Goal: Contribute content: Add original content to the website for others to see

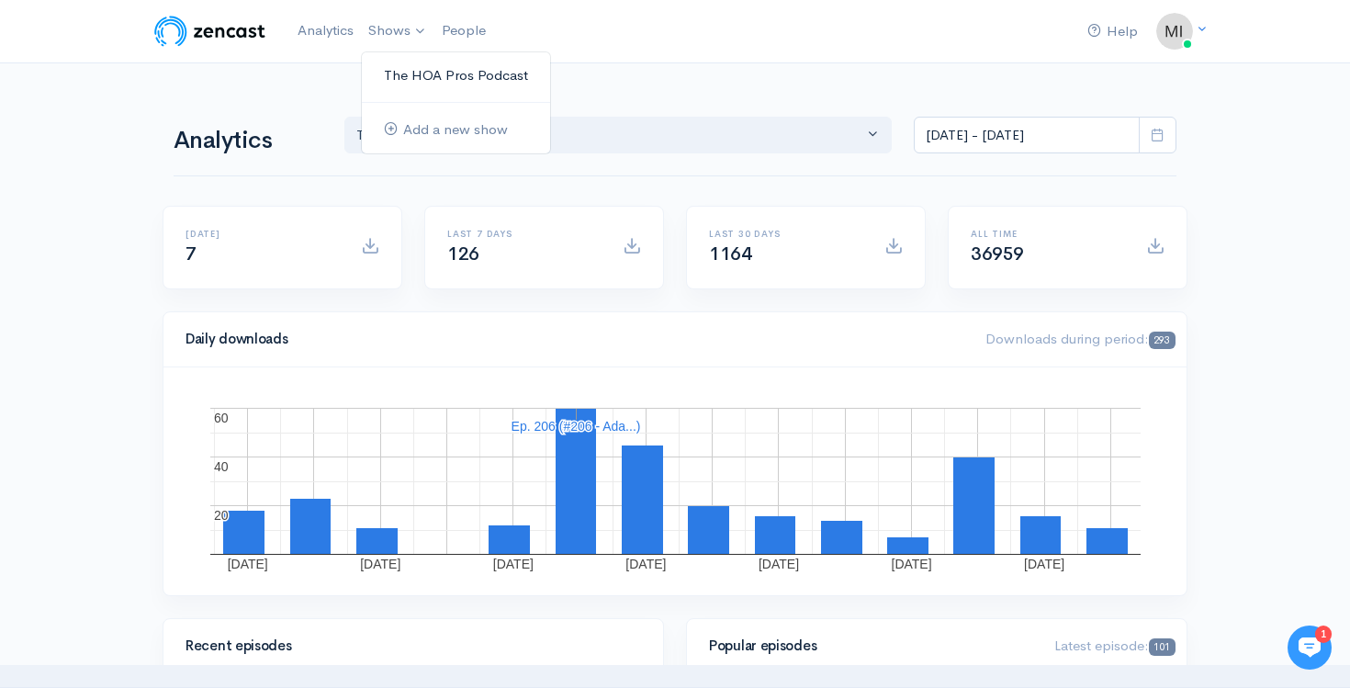
click at [390, 65] on link "The HOA Pros Podcast" at bounding box center [456, 76] width 188 height 32
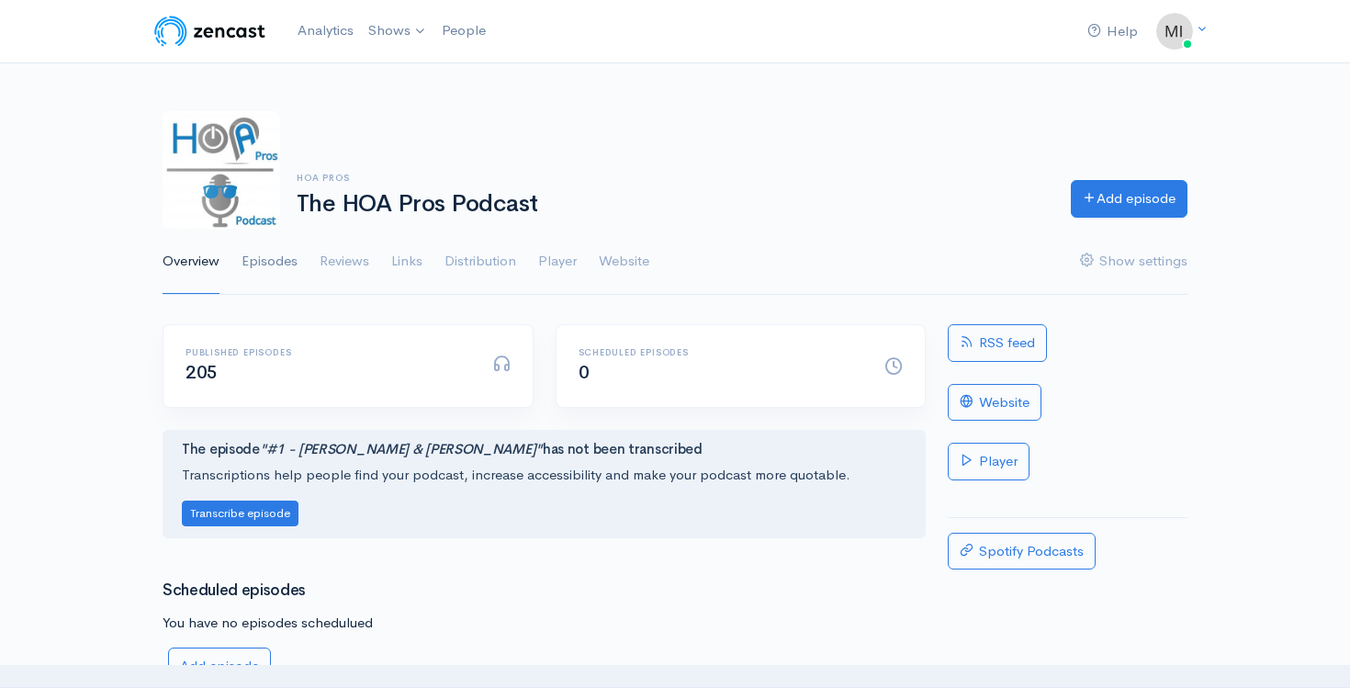
click at [258, 264] on link "Episodes" at bounding box center [269, 262] width 56 height 66
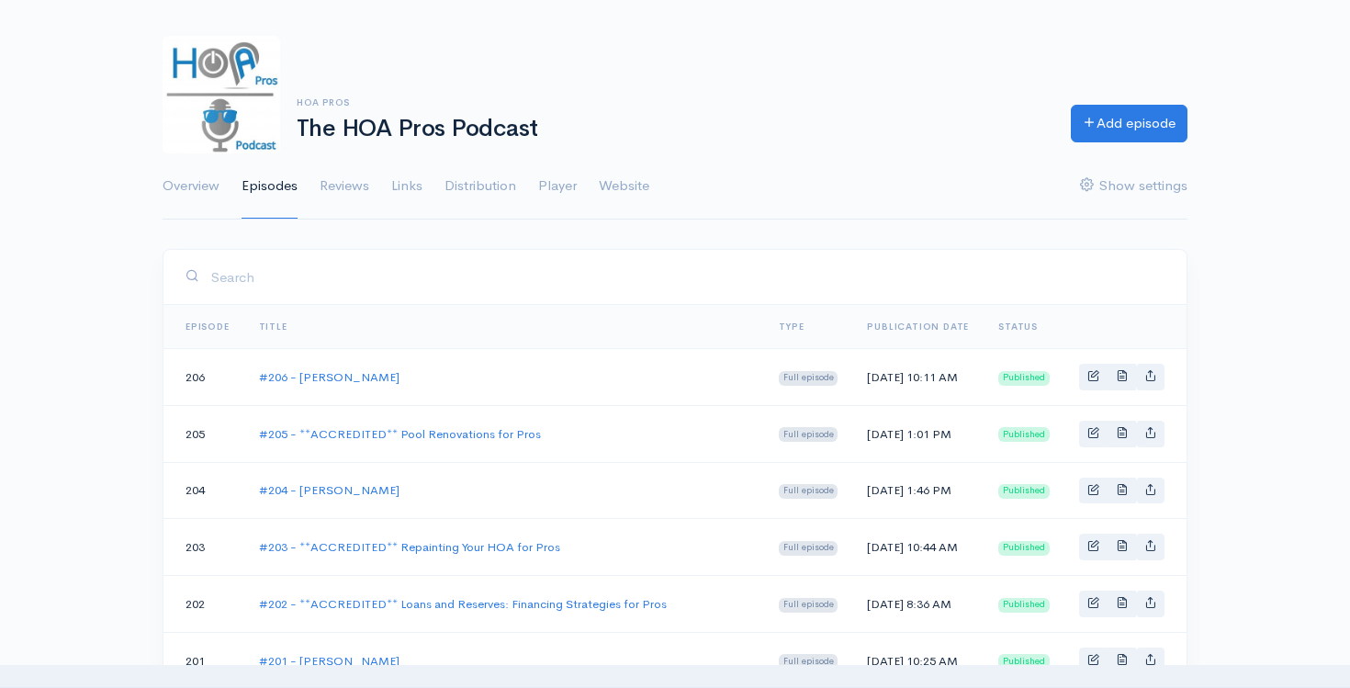
scroll to position [141, 0]
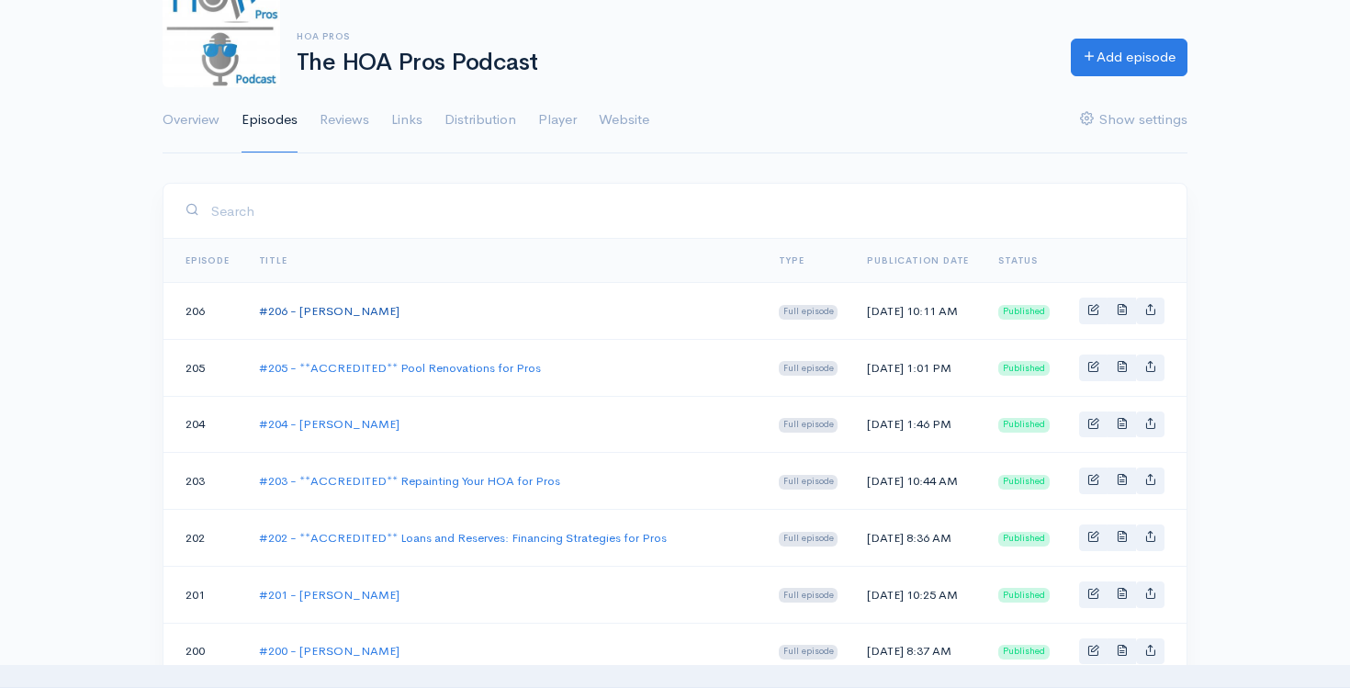
click at [345, 306] on link "#206 - [PERSON_NAME]" at bounding box center [329, 311] width 140 height 16
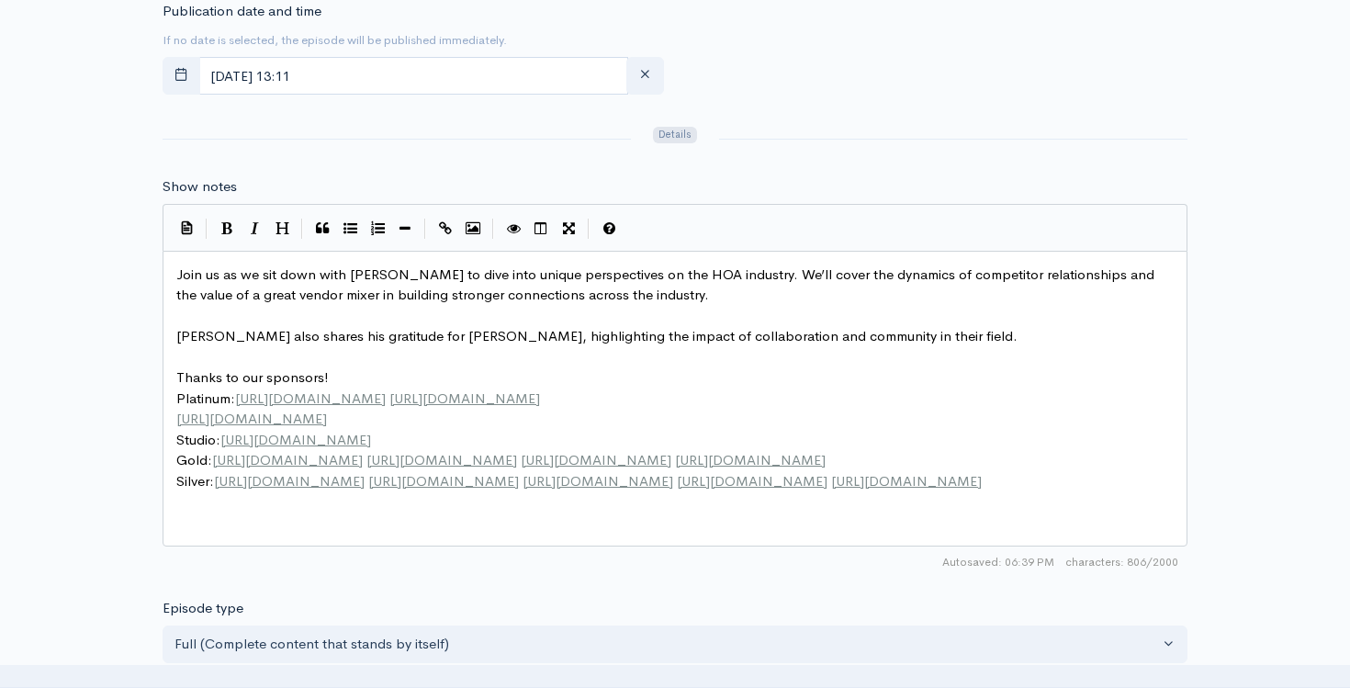
scroll to position [6, 0]
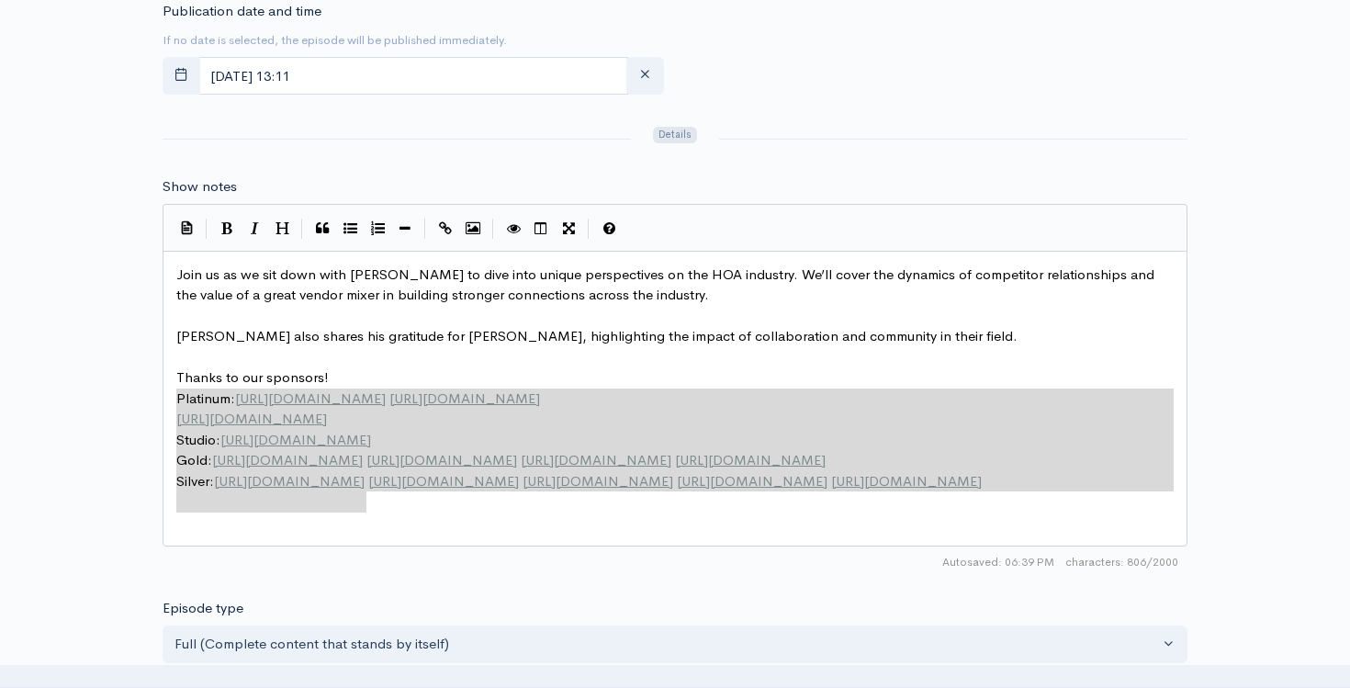
type textarea "Thanks to our sponsors! Platinum: https://www.24hrc.com https://www.globaldispo…"
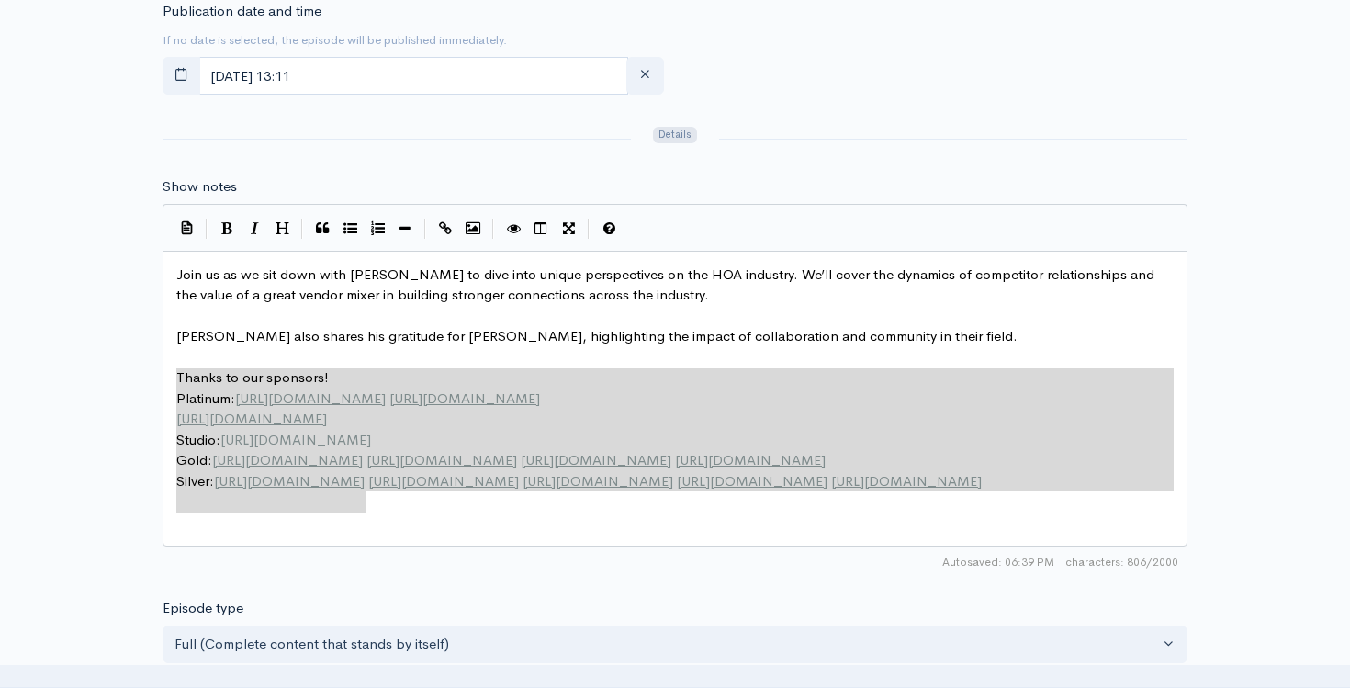
drag, startPoint x: 411, startPoint y: 511, endPoint x: 167, endPoint y: 379, distance: 277.7
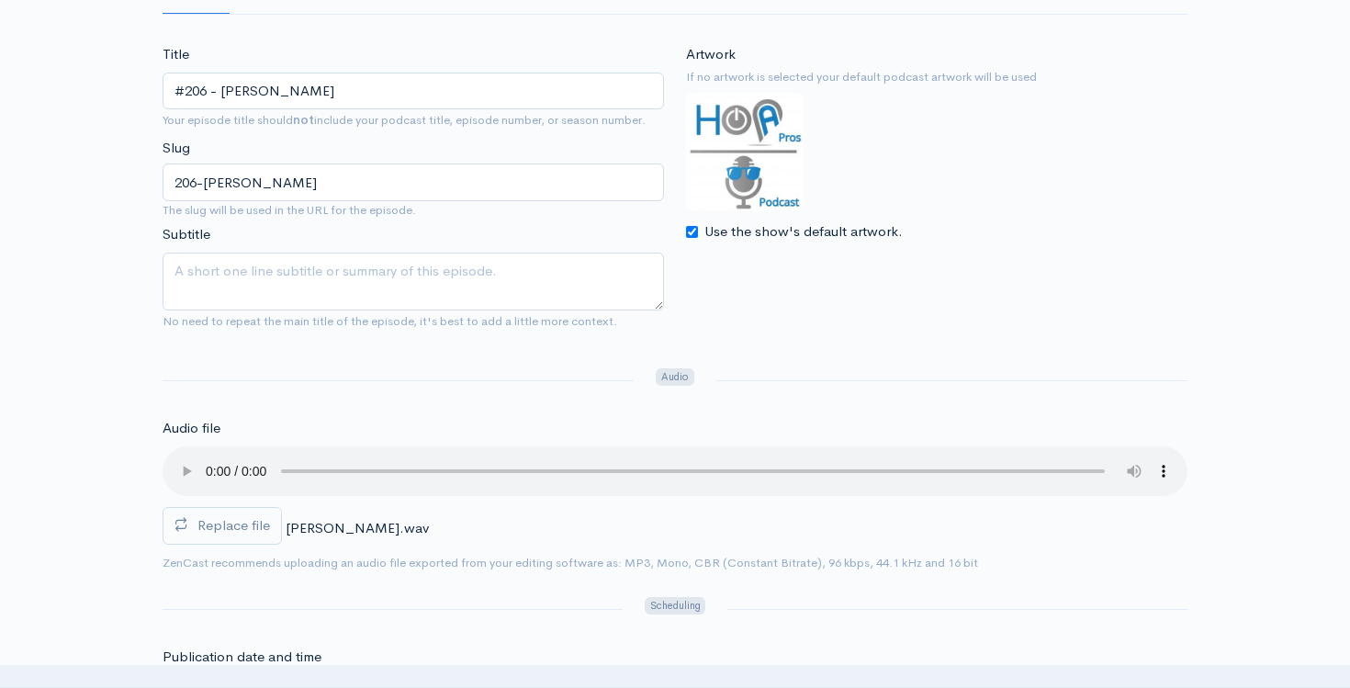
scroll to position [95, 0]
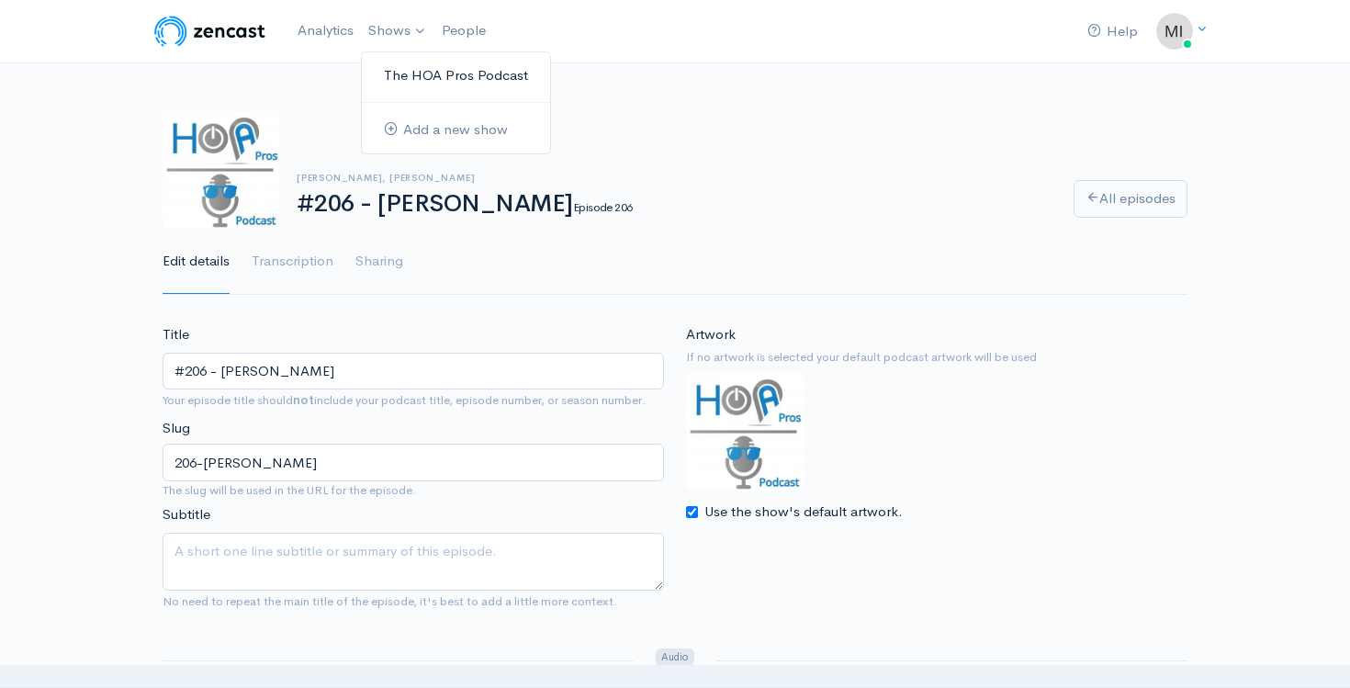
click at [399, 69] on link "The HOA Pros Podcast" at bounding box center [456, 76] width 188 height 32
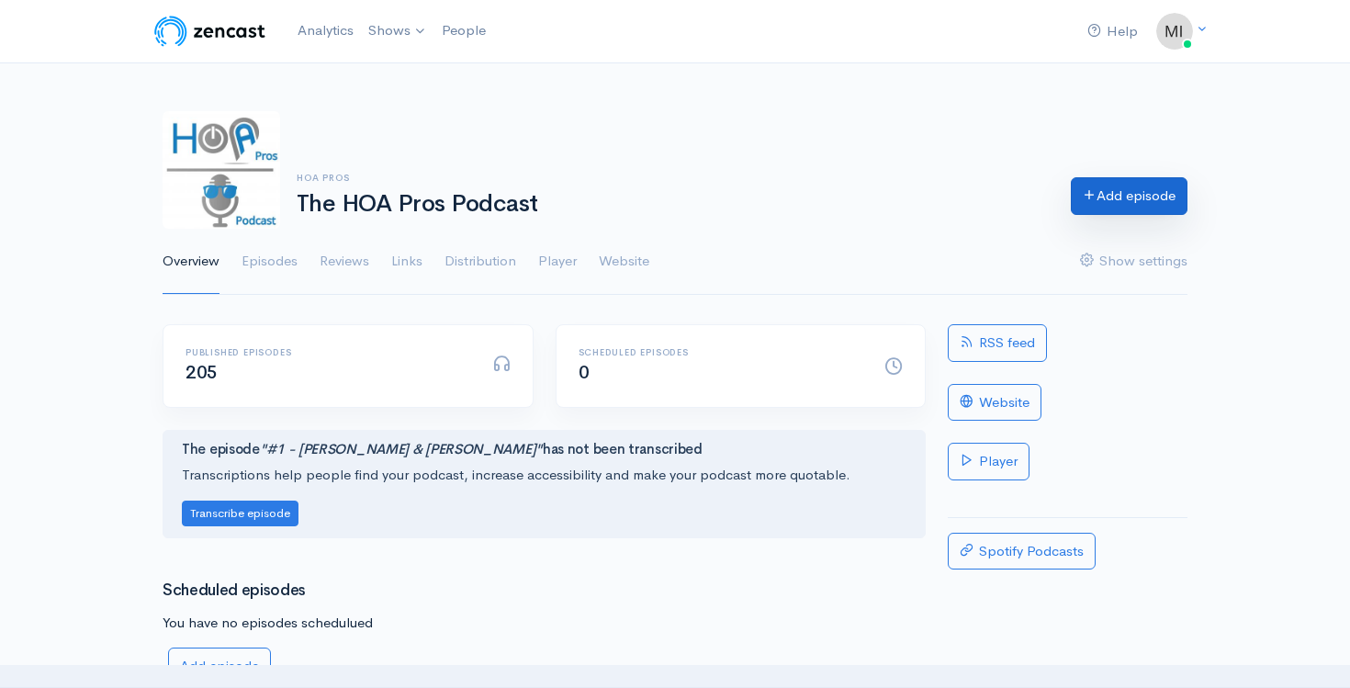
click at [1124, 213] on link "Add episode" at bounding box center [1129, 196] width 117 height 38
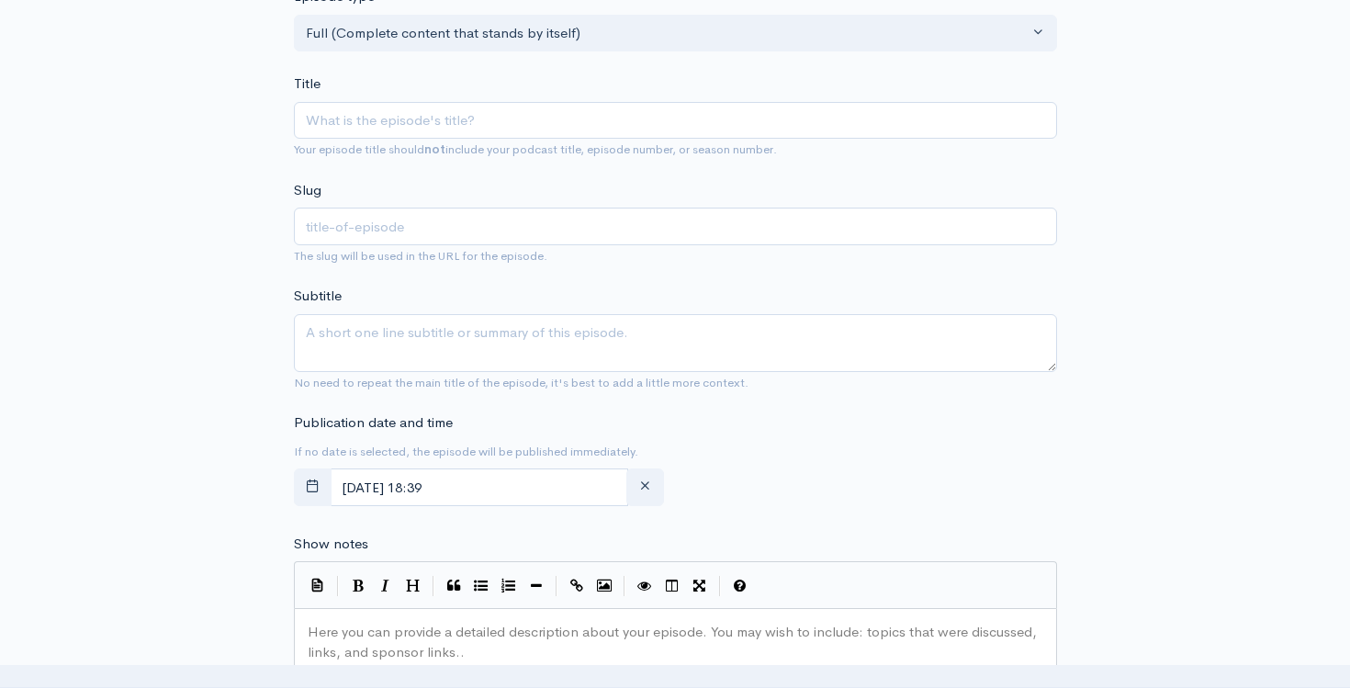
click at [367, 625] on pre "​" at bounding box center [675, 632] width 743 height 21
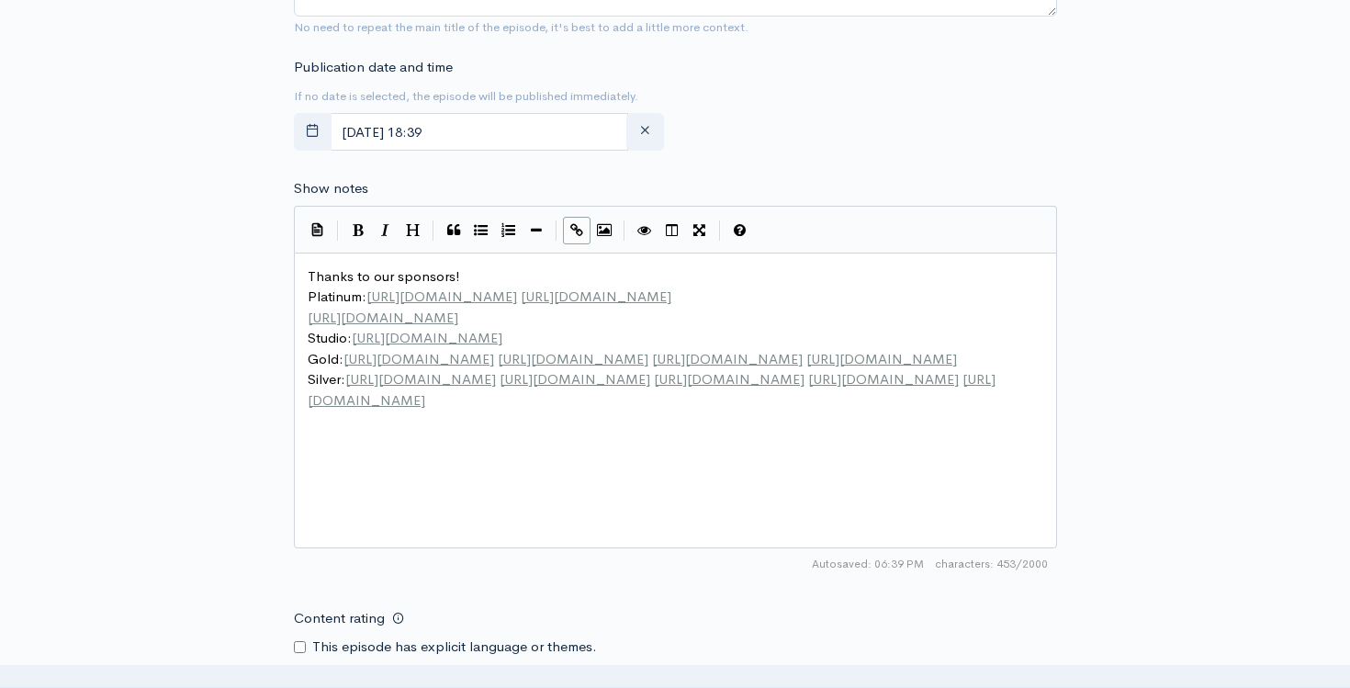
click at [308, 280] on span "Thanks to our sponsors!" at bounding box center [384, 275] width 152 height 17
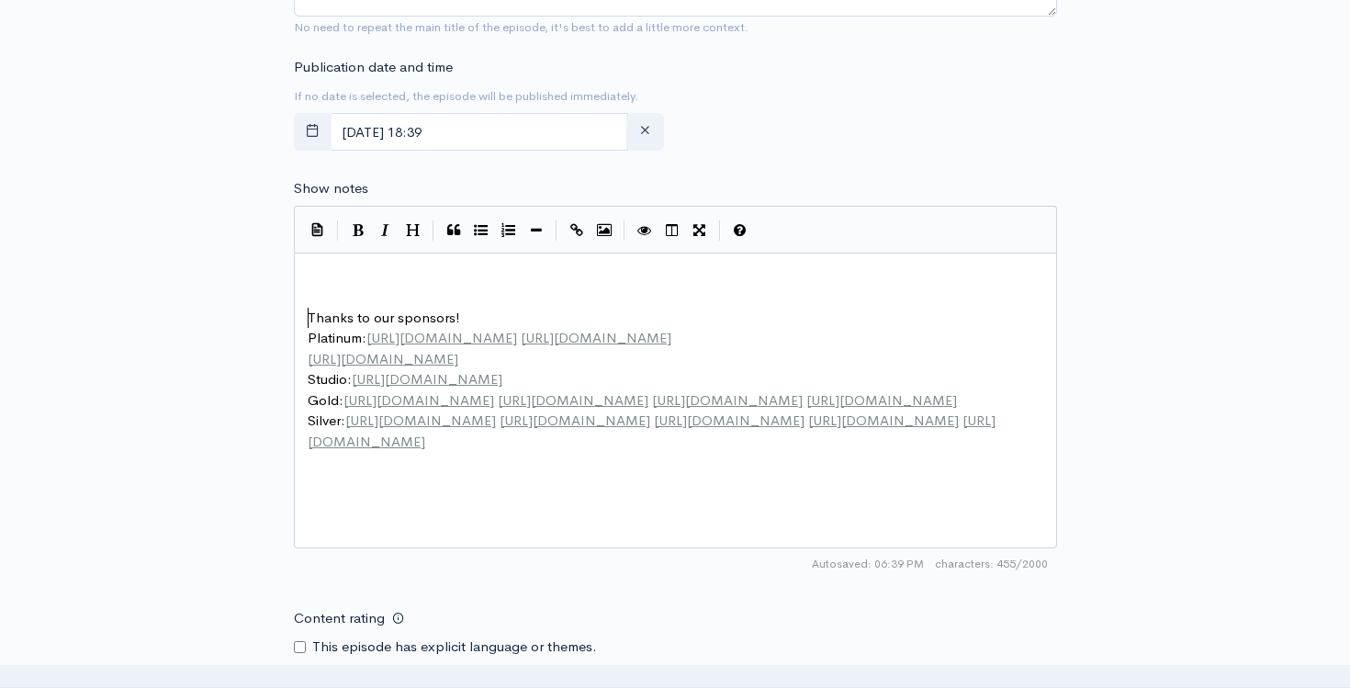
click at [313, 280] on pre "​" at bounding box center [675, 276] width 743 height 21
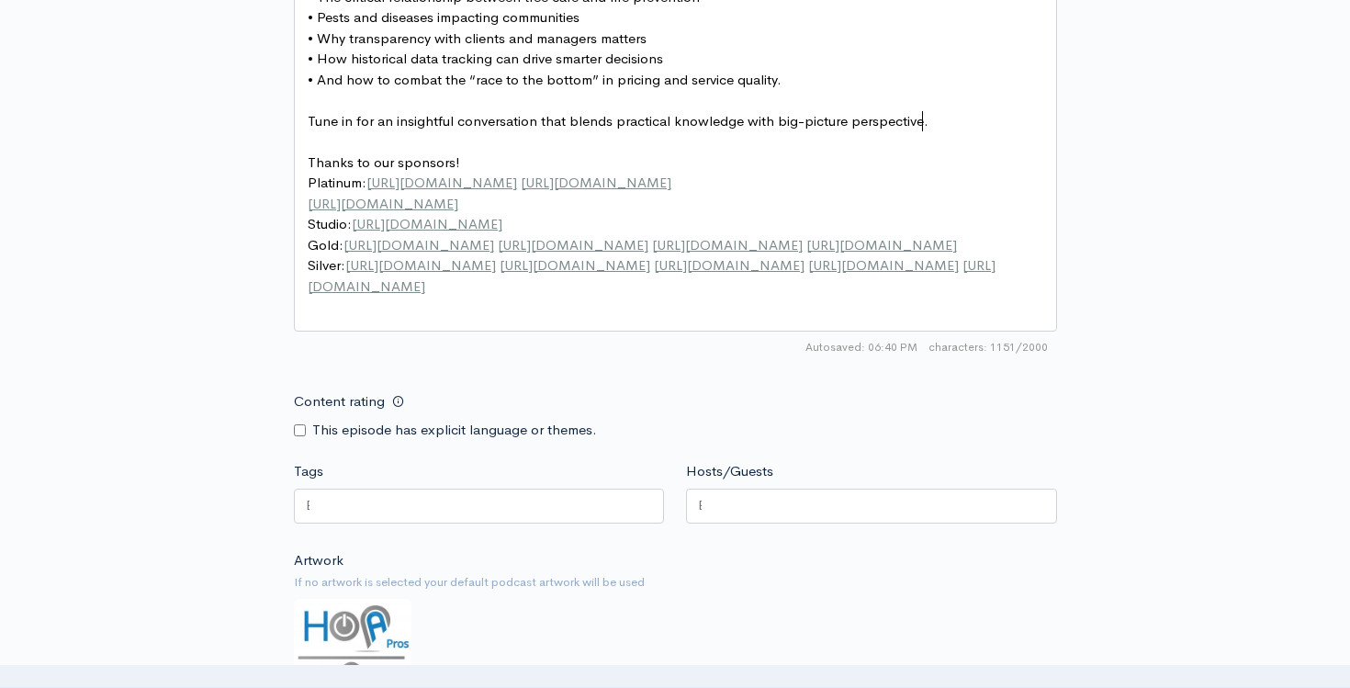
click at [359, 498] on div at bounding box center [479, 505] width 371 height 35
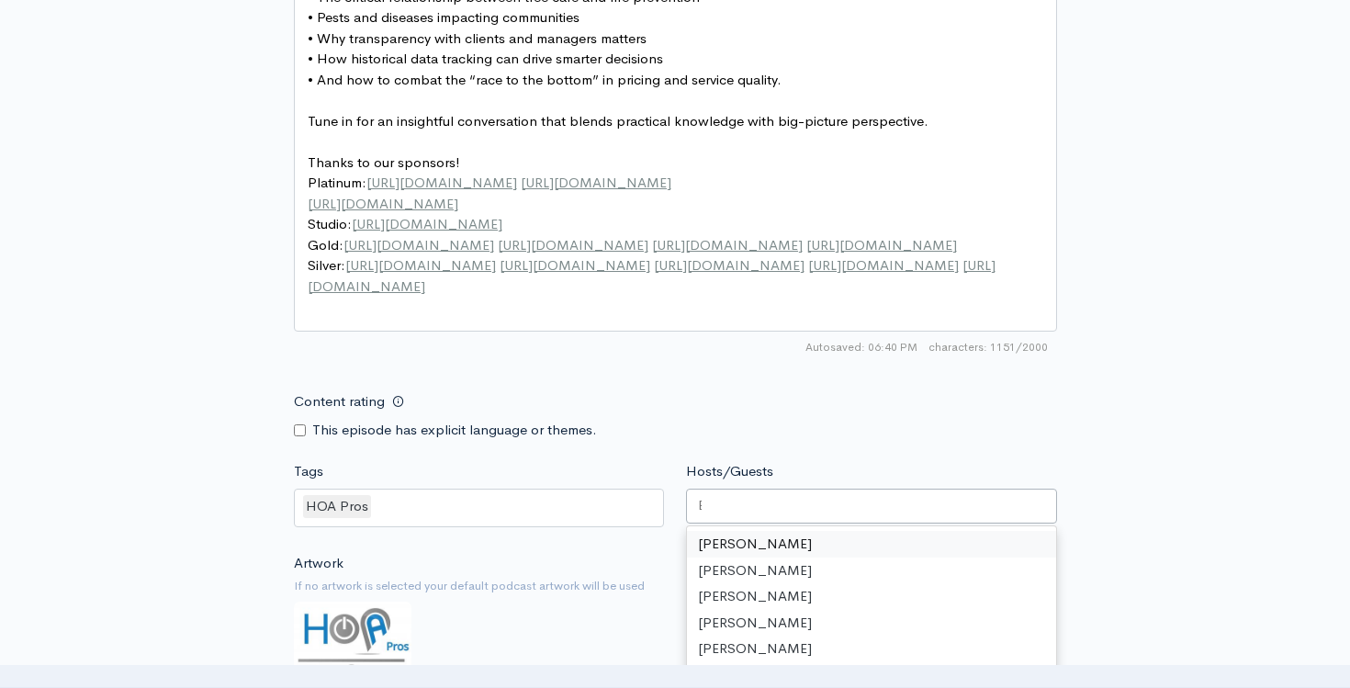
click at [755, 500] on div at bounding box center [871, 505] width 371 height 35
click at [746, 413] on div "Content rating This episode has explicit language or themes." at bounding box center [675, 412] width 785 height 58
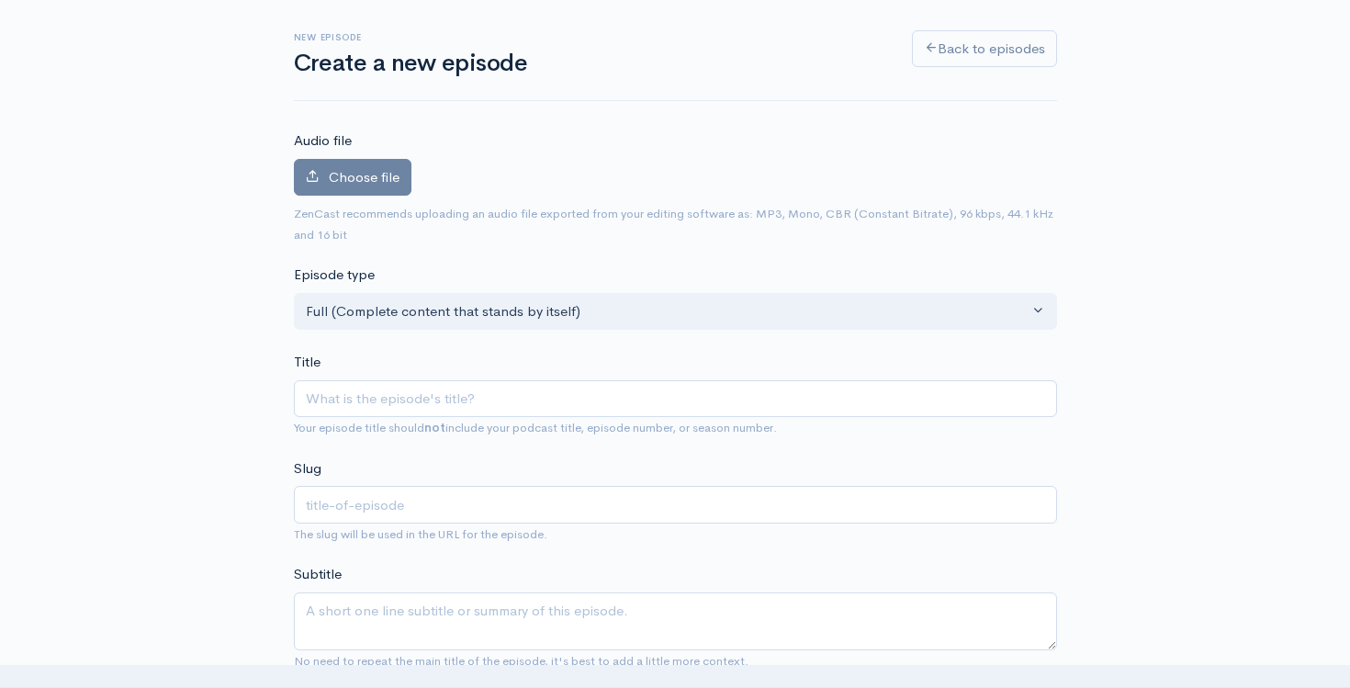
scroll to position [84, 0]
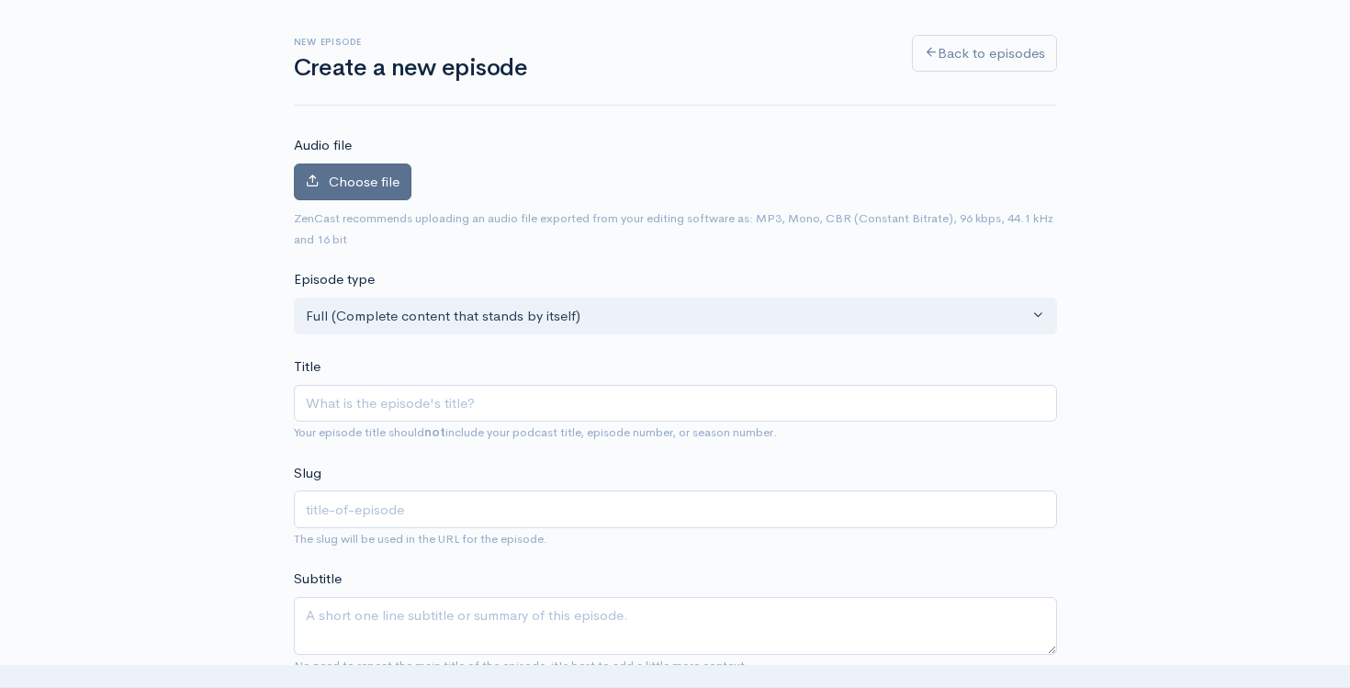
click at [312, 176] on icon at bounding box center [313, 181] width 14 height 14
click at [0, 0] on input "Choose file" at bounding box center [0, 0] width 0 height 0
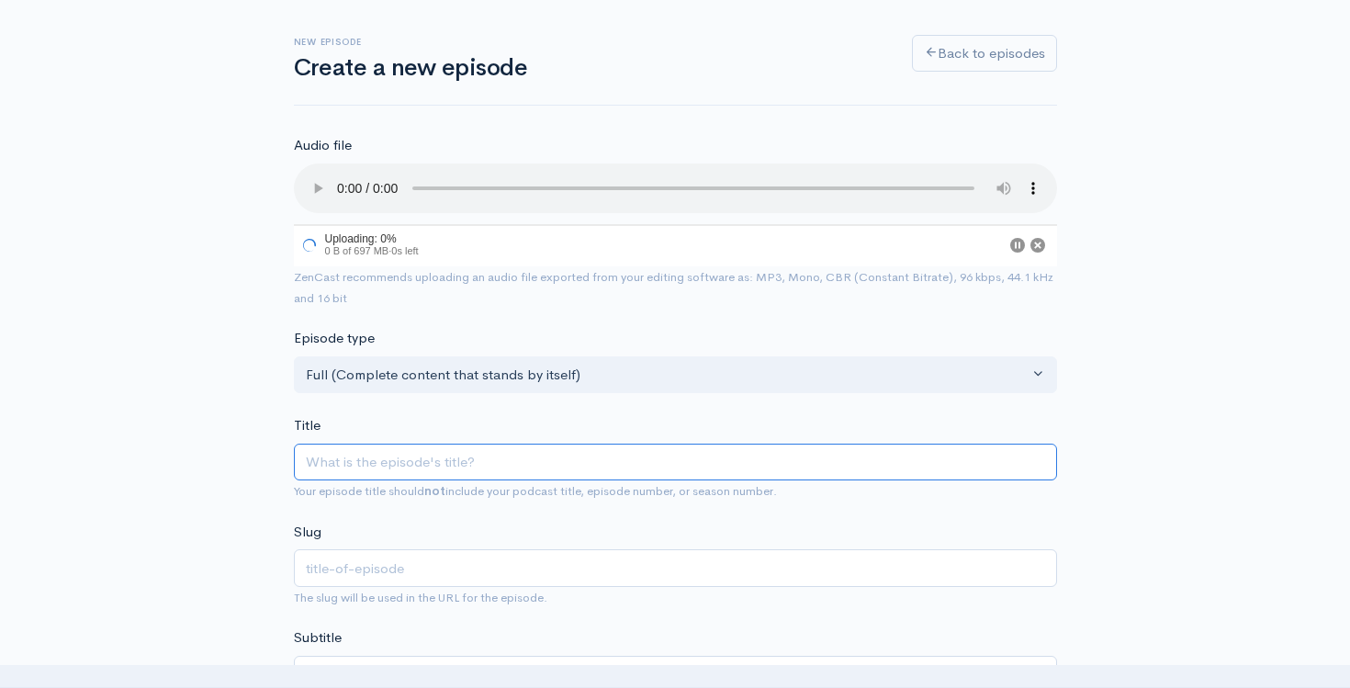
click at [332, 462] on input "Title" at bounding box center [675, 462] width 763 height 38
type input "#"
type input "iw"
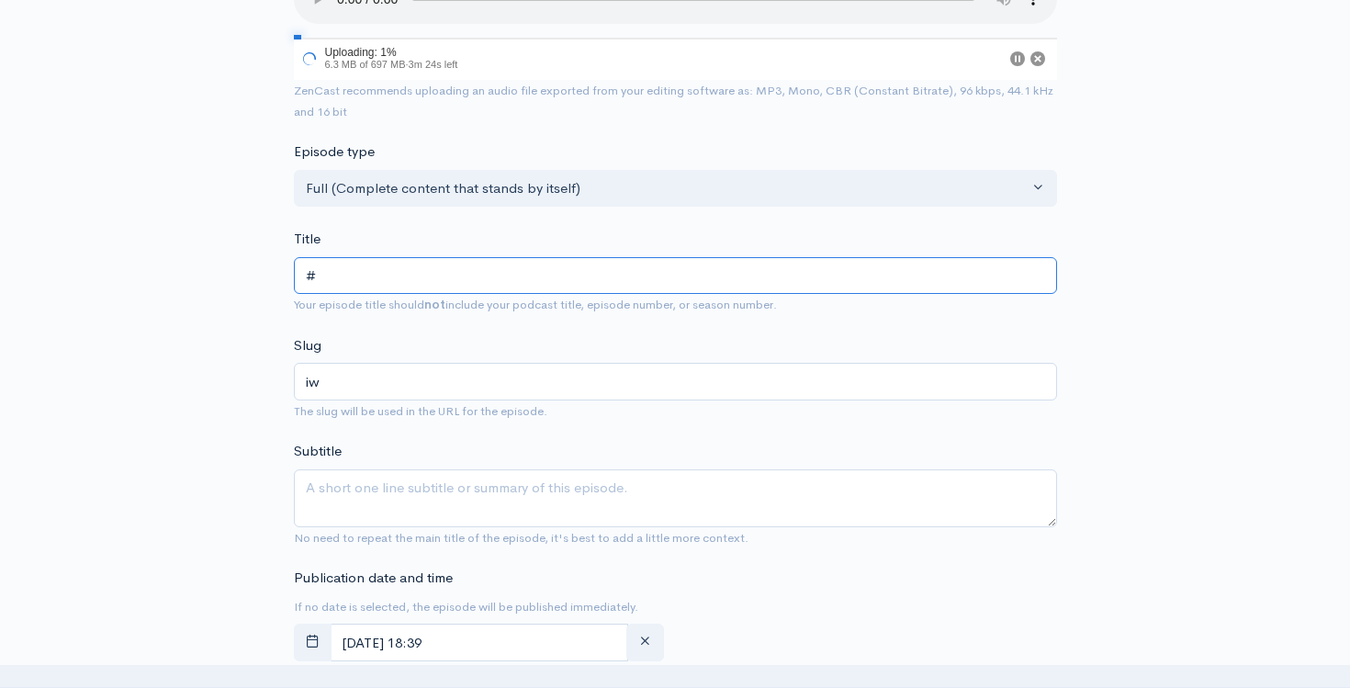
scroll to position [315, 0]
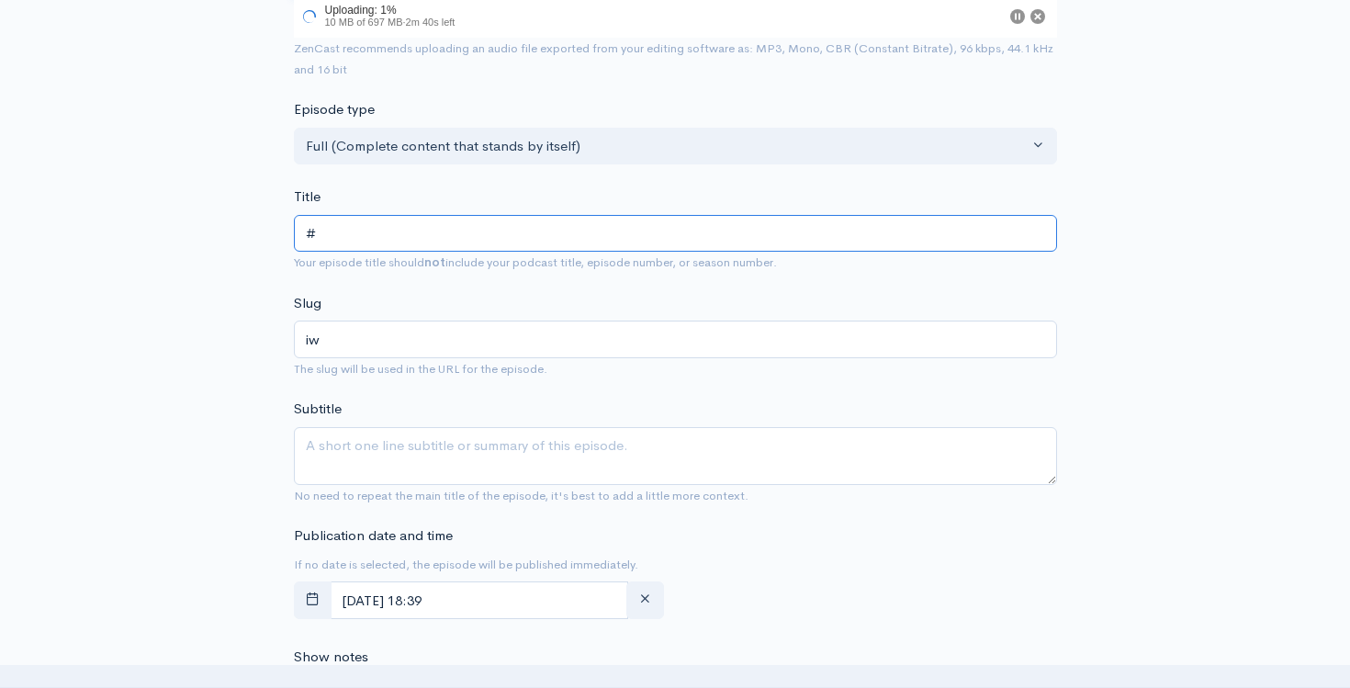
type input "#2"
type input "2"
type input "#20"
type input "20"
type input "#207"
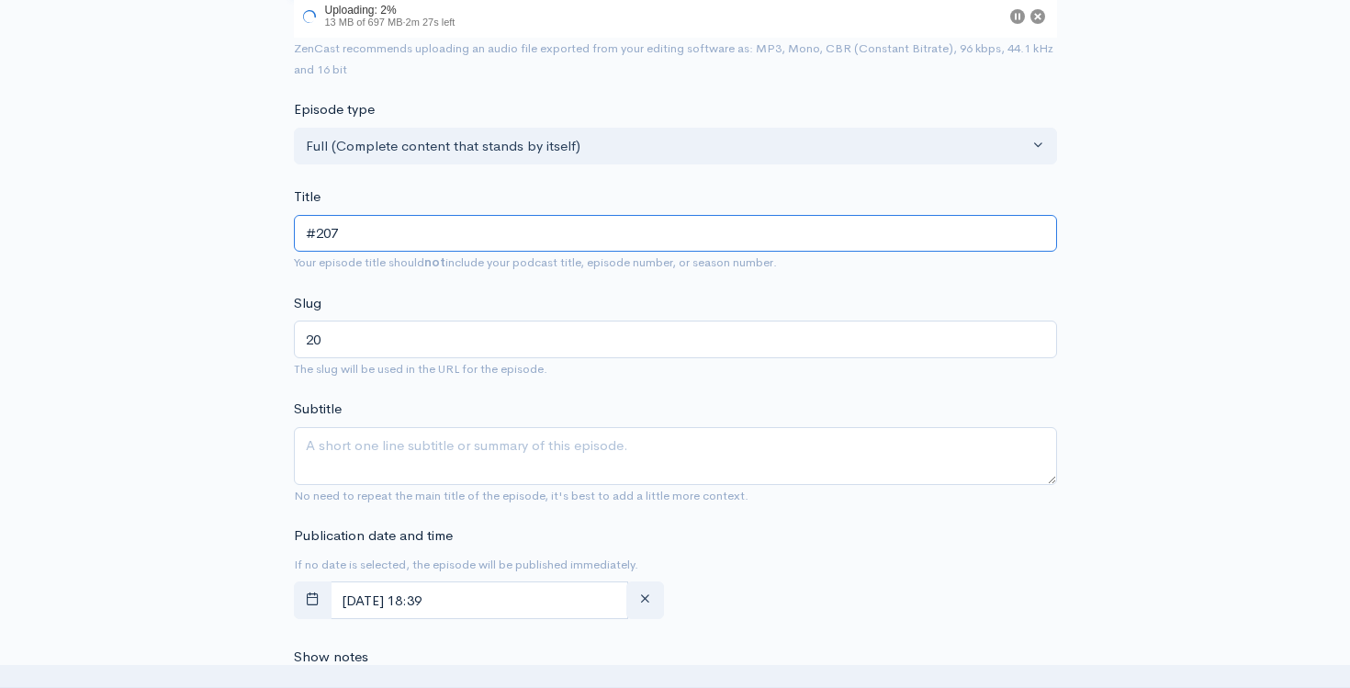
type input "207"
type input "#207 - C"
type input "207-c"
type input "#207 - Co"
type input "207-co"
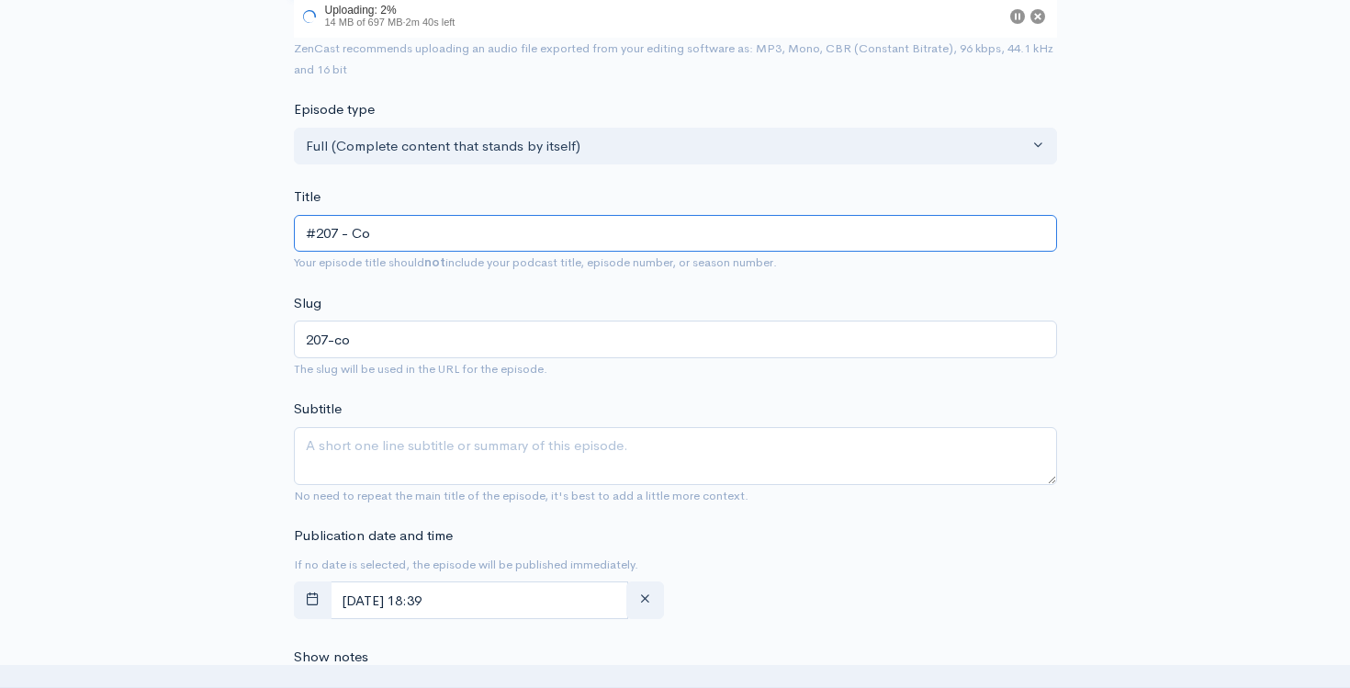
type input "#207 - Col"
type input "207-col"
type input "#207 - Colb"
type input "207-colb"
type input "#207 - Colby"
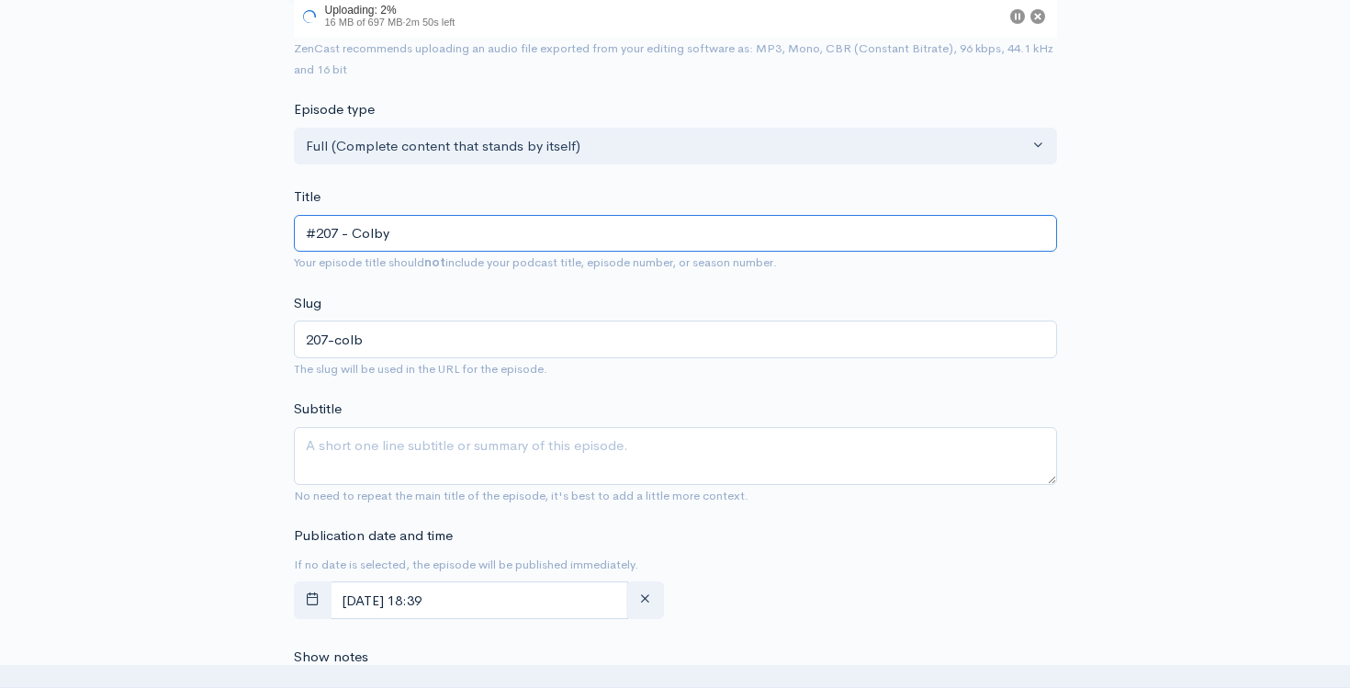
type input "207-colby"
type input "#207 - Colby K"
type input "207-colby-k"
type input "#207 - Colby Ku"
type input "207-colby-ku"
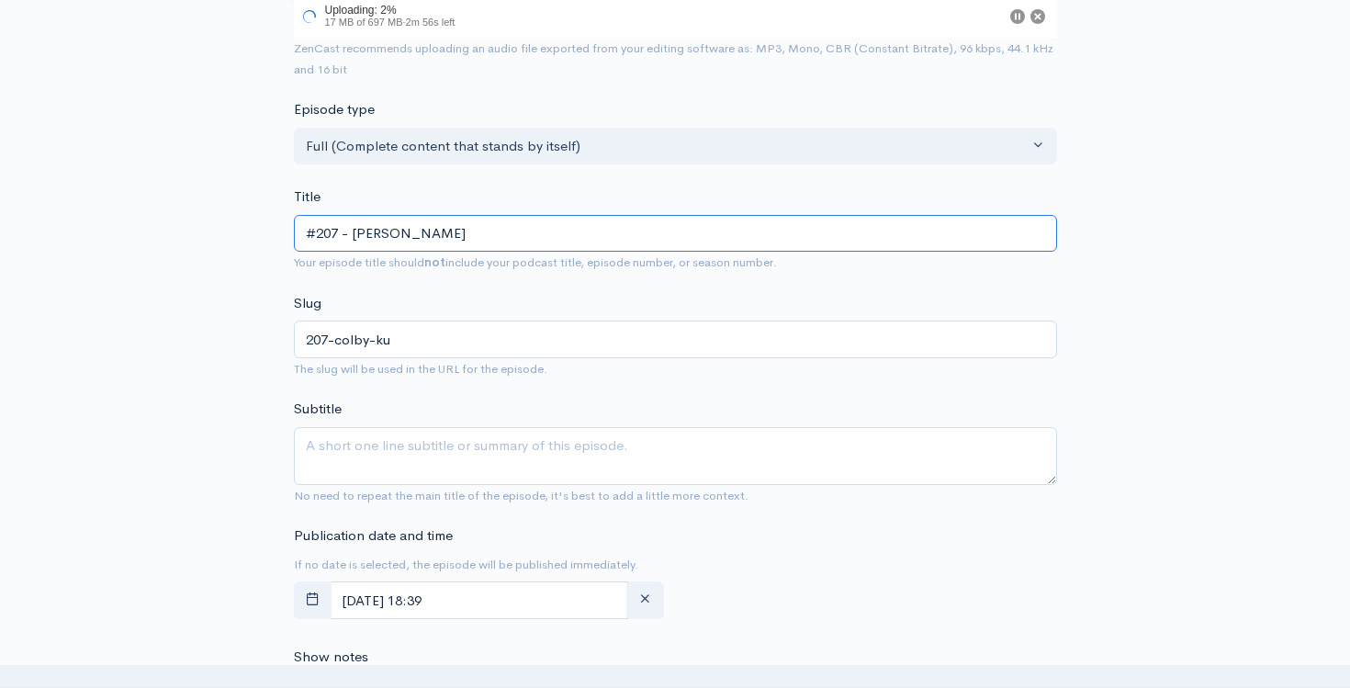
type input "#207 - Colby Kuh"
type input "207-colby-kuh"
type input "#207 - Colby Kuhn"
type input "207-colby-kuhn"
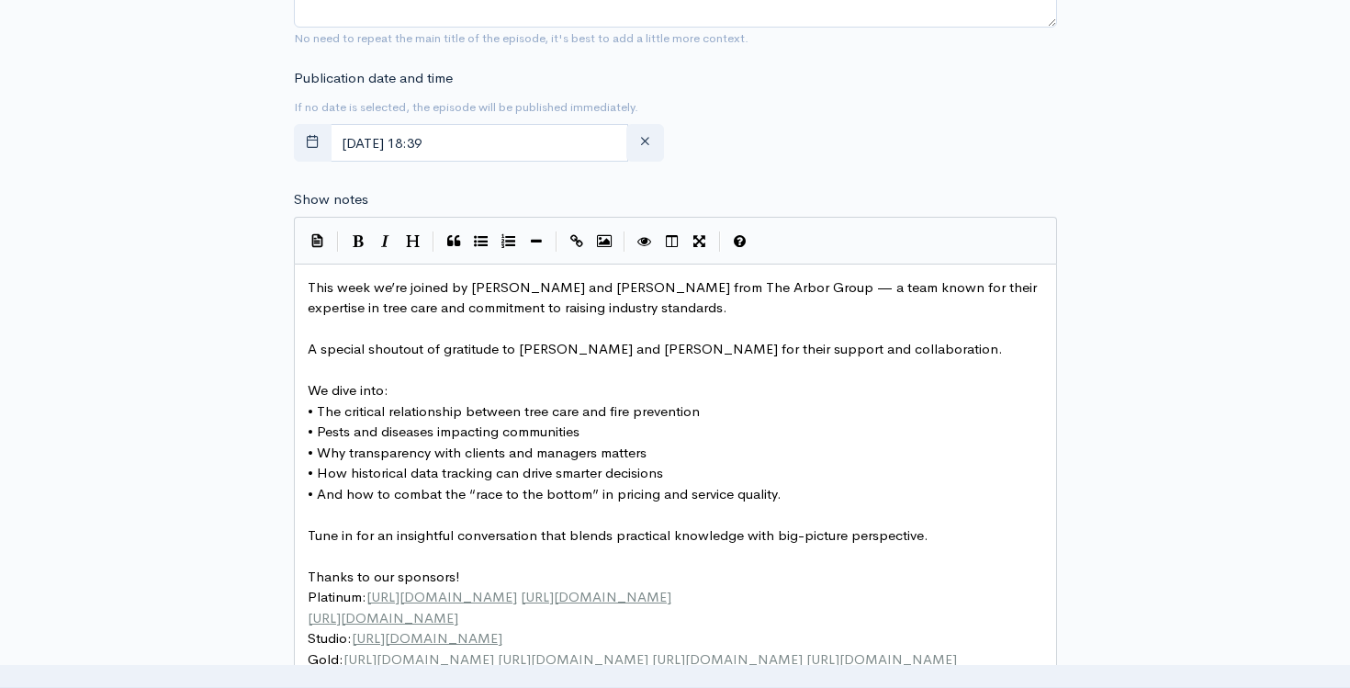
scroll to position [773, 0]
type input "#207 - Colby Kuhn &"
type textarea "Greg Borzilleri"
drag, startPoint x: 470, startPoint y: 291, endPoint x: 558, endPoint y: 294, distance: 88.2
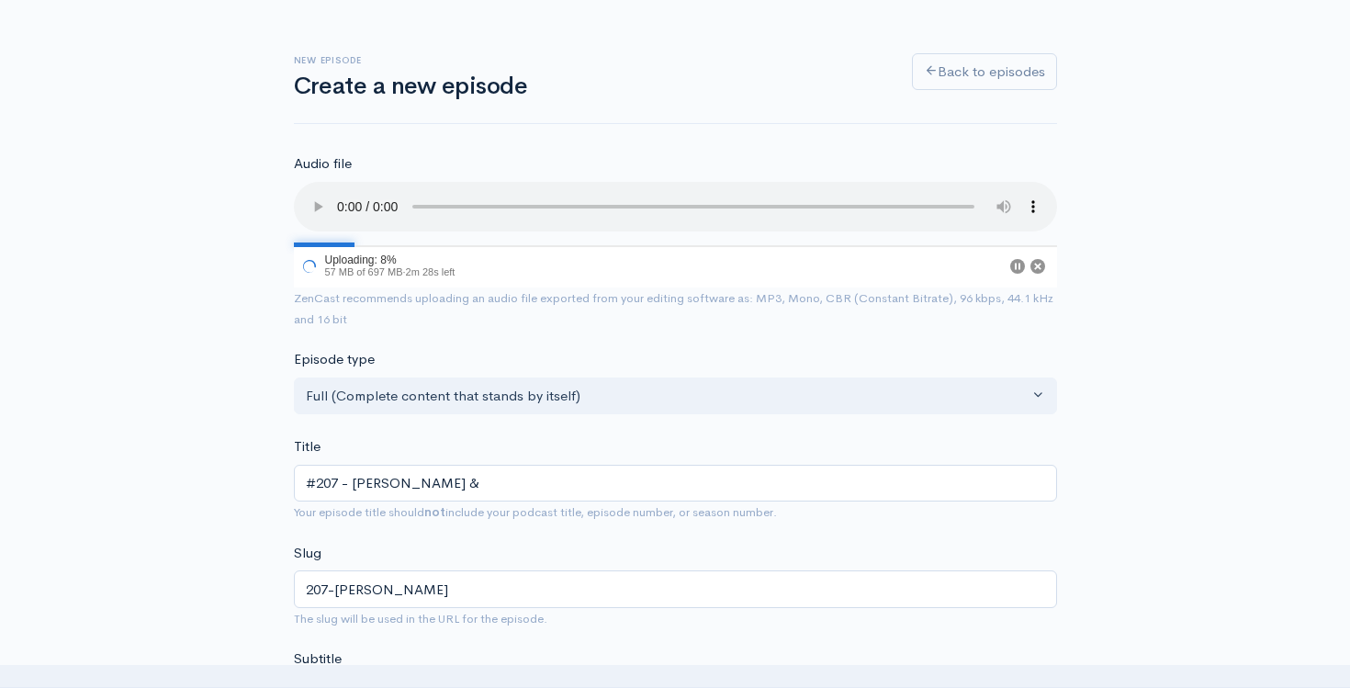
scroll to position [0, 0]
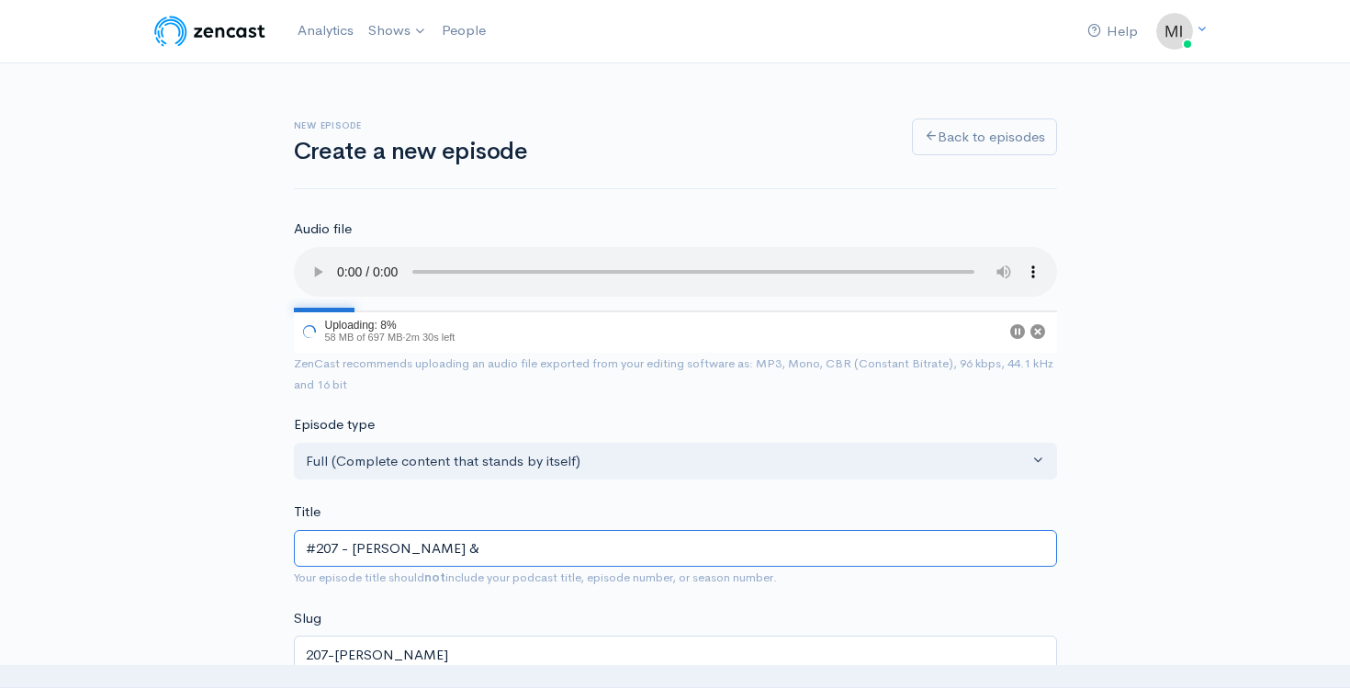
click at [499, 556] on input "#207 - Colby Kuhn &" at bounding box center [675, 549] width 763 height 38
paste input "Greg Borzilleri"
type input "#207 - [PERSON_NAME] & [PERSON_NAME]"
type input "207-[PERSON_NAME]-[PERSON_NAME]"
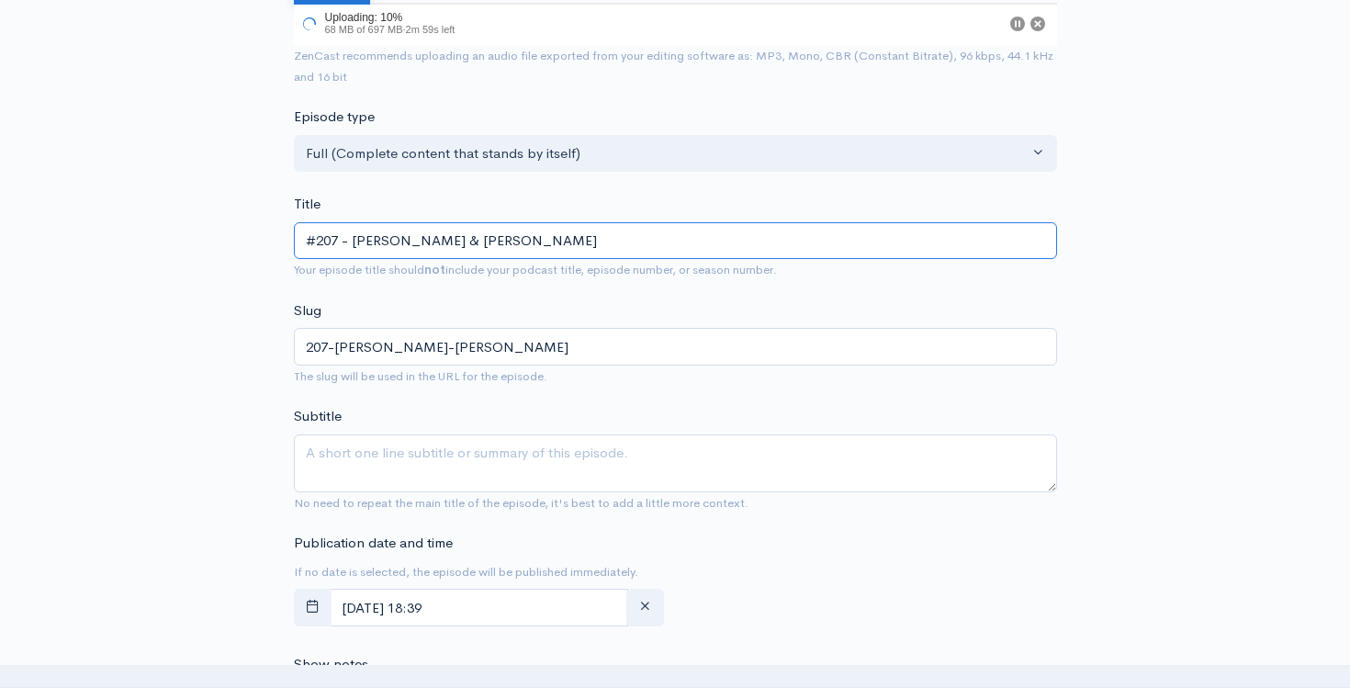
scroll to position [4, 0]
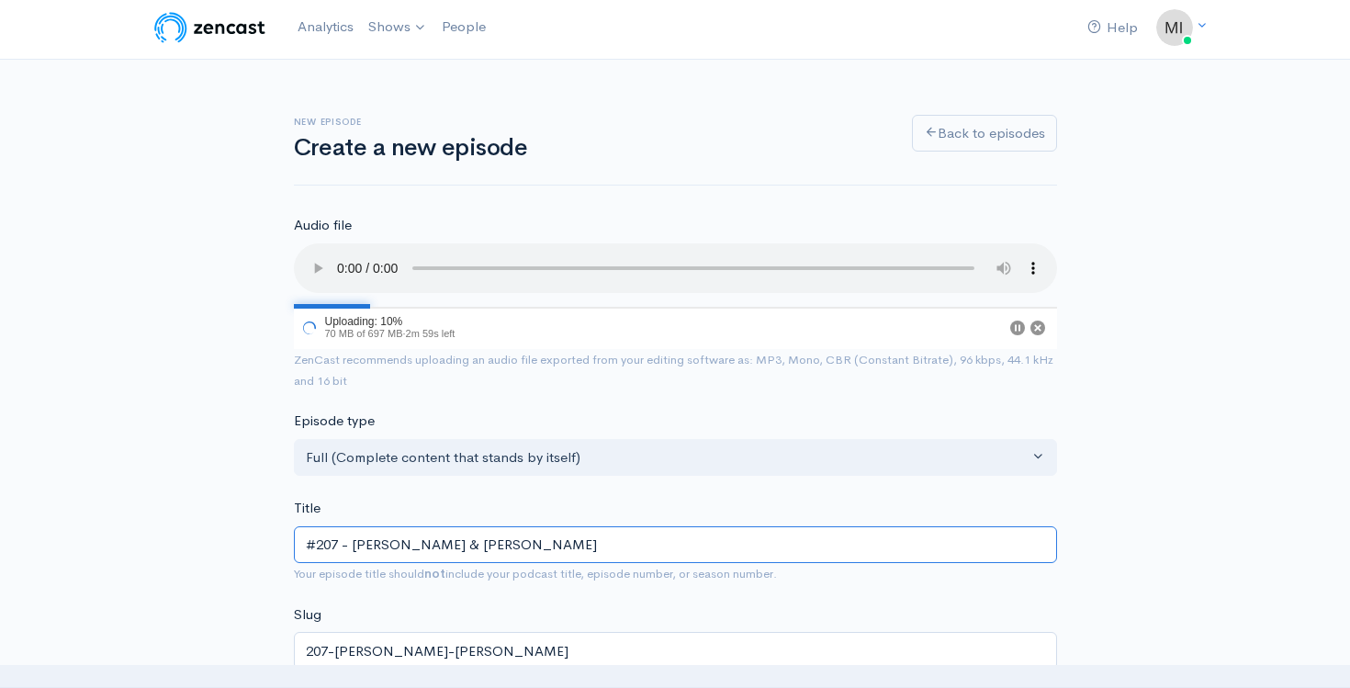
type input "#207 - [PERSON_NAME] & [PERSON_NAME]"
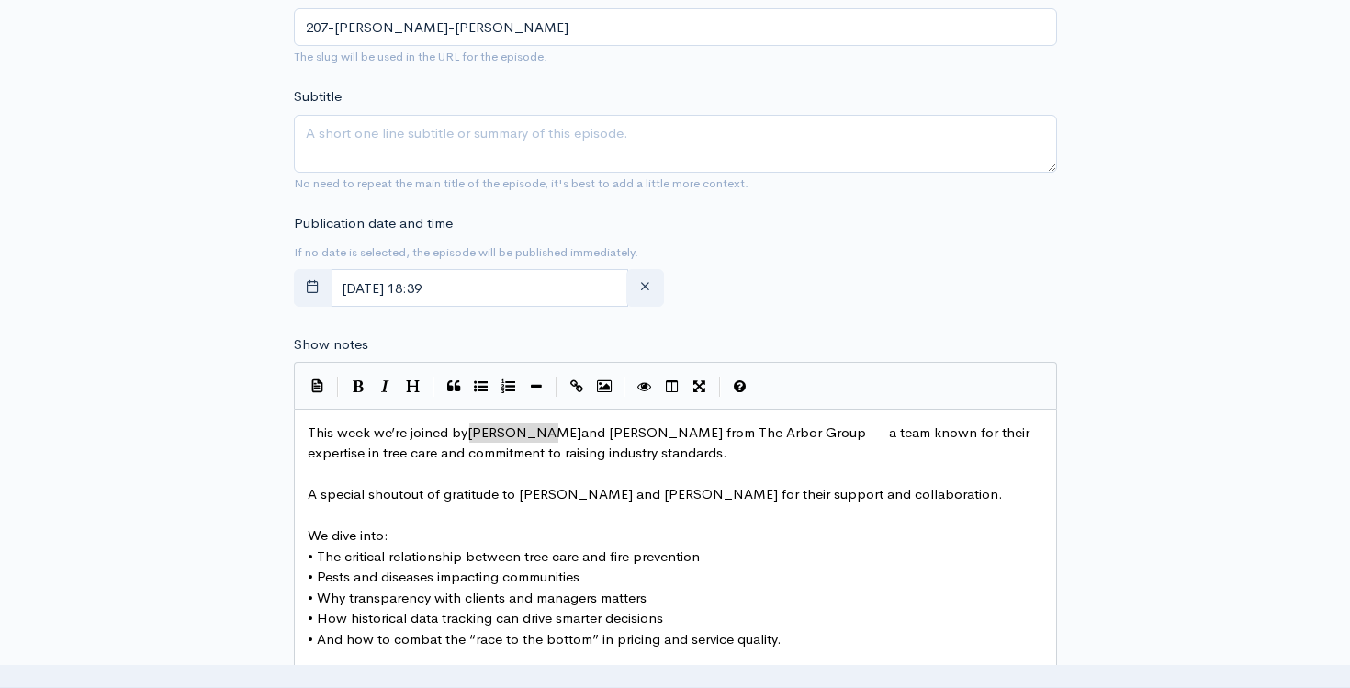
scroll to position [660, 0]
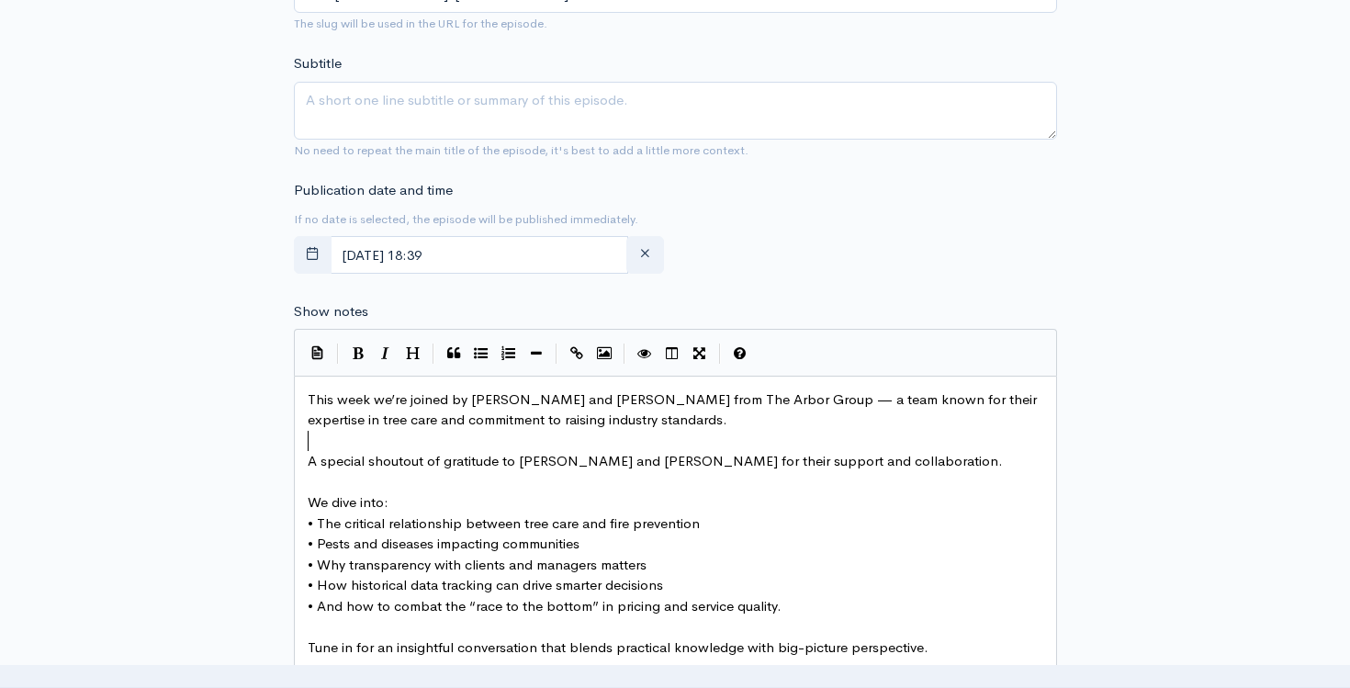
click at [589, 431] on pre "​" at bounding box center [675, 441] width 743 height 21
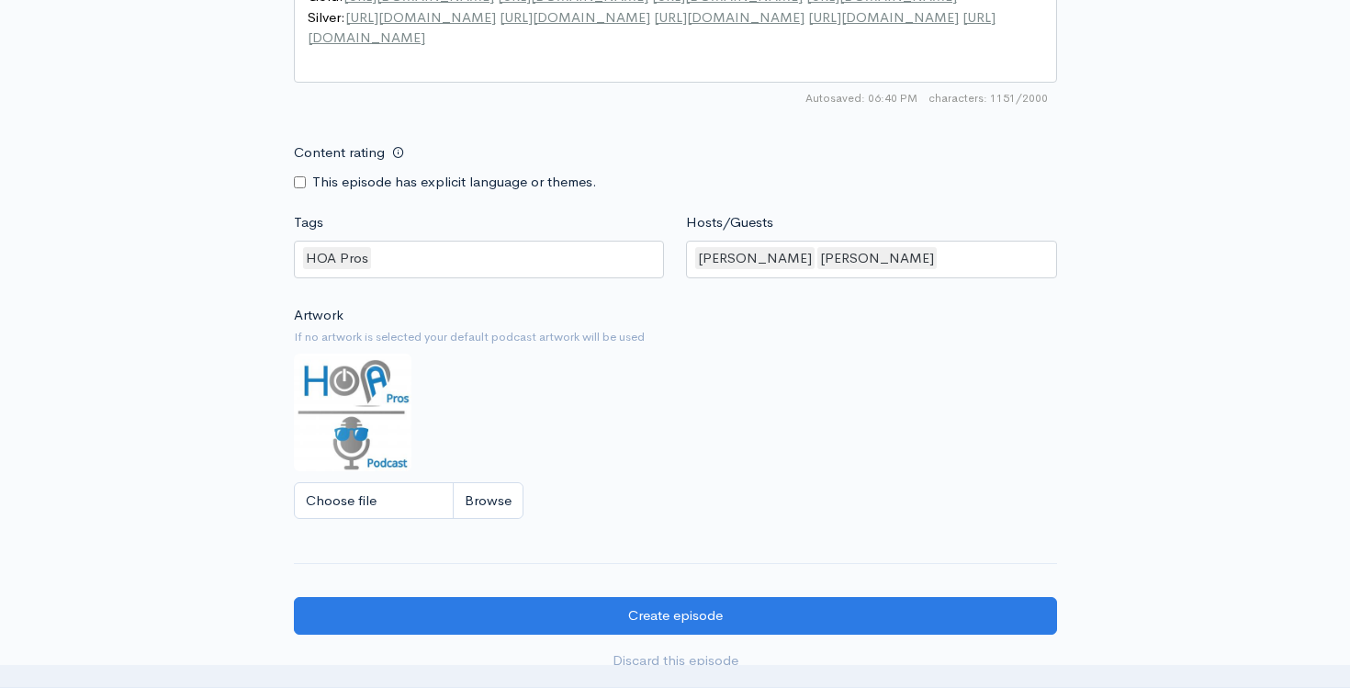
scroll to position [1728, 0]
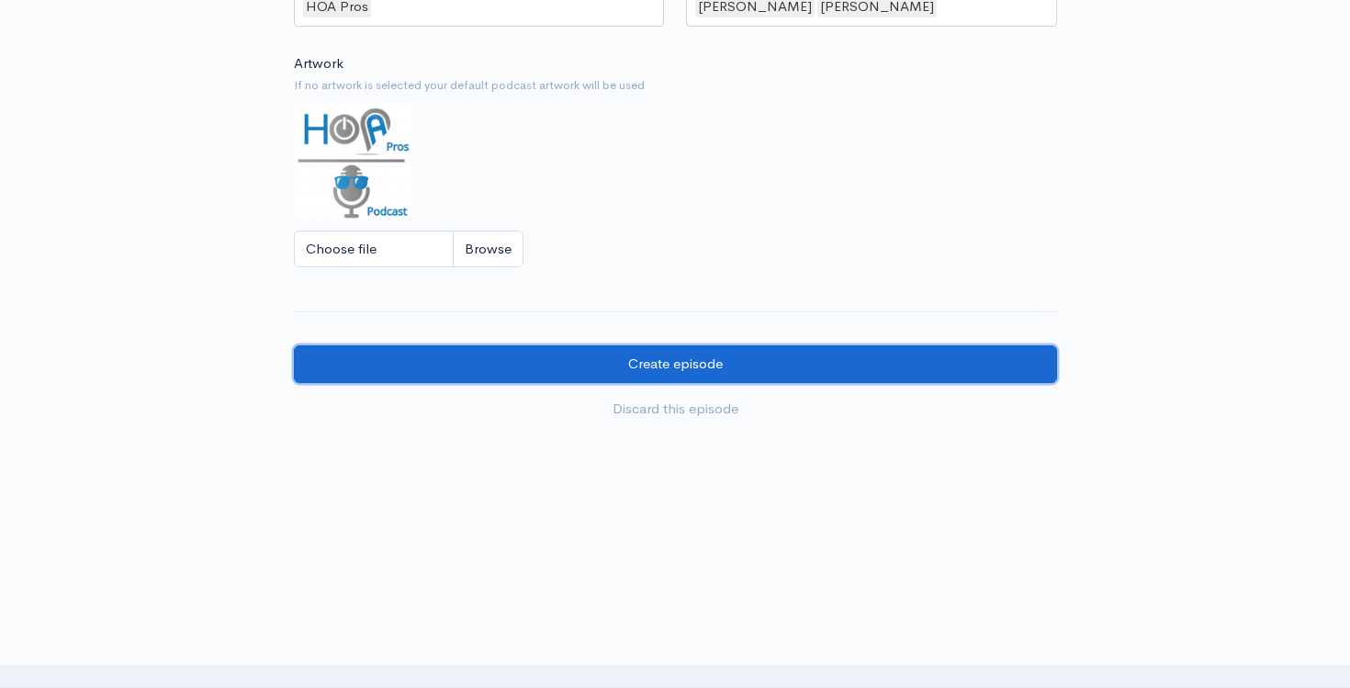
click at [540, 368] on input "Create episode" at bounding box center [675, 364] width 763 height 38
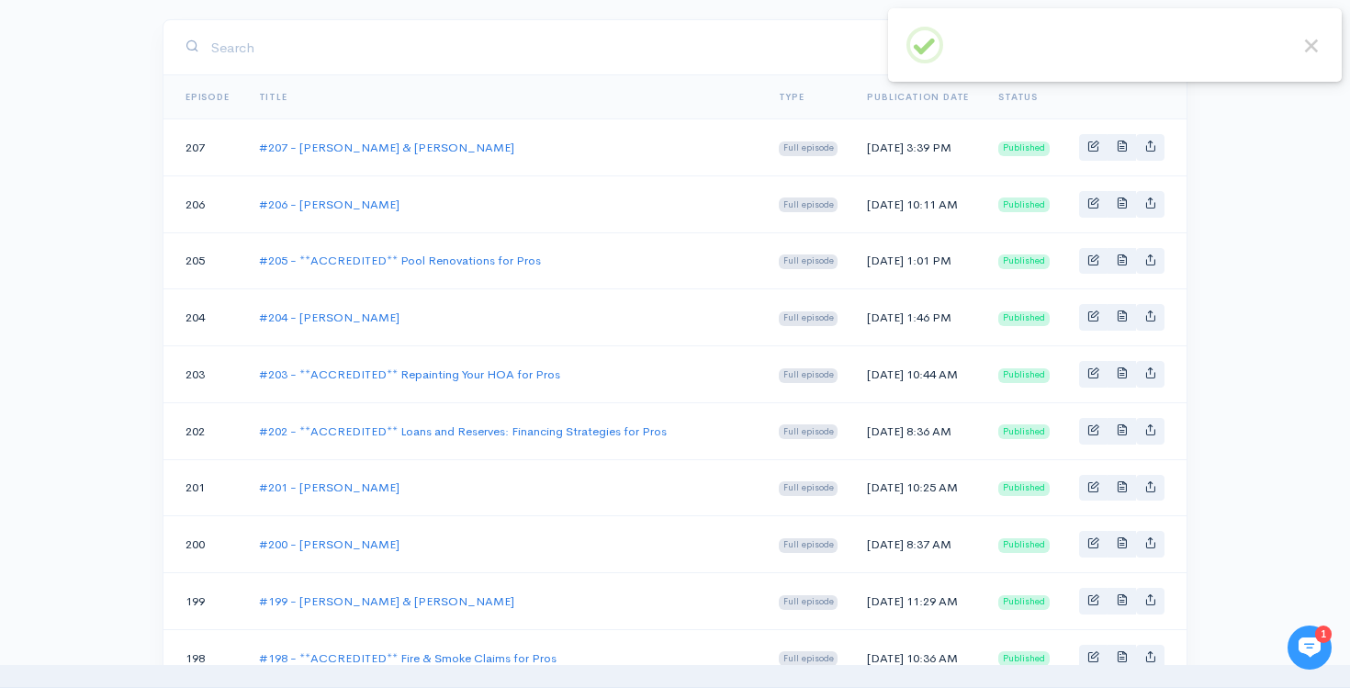
scroll to position [307, 0]
click at [396, 153] on link "#207 - [PERSON_NAME] & [PERSON_NAME]" at bounding box center [386, 146] width 255 height 16
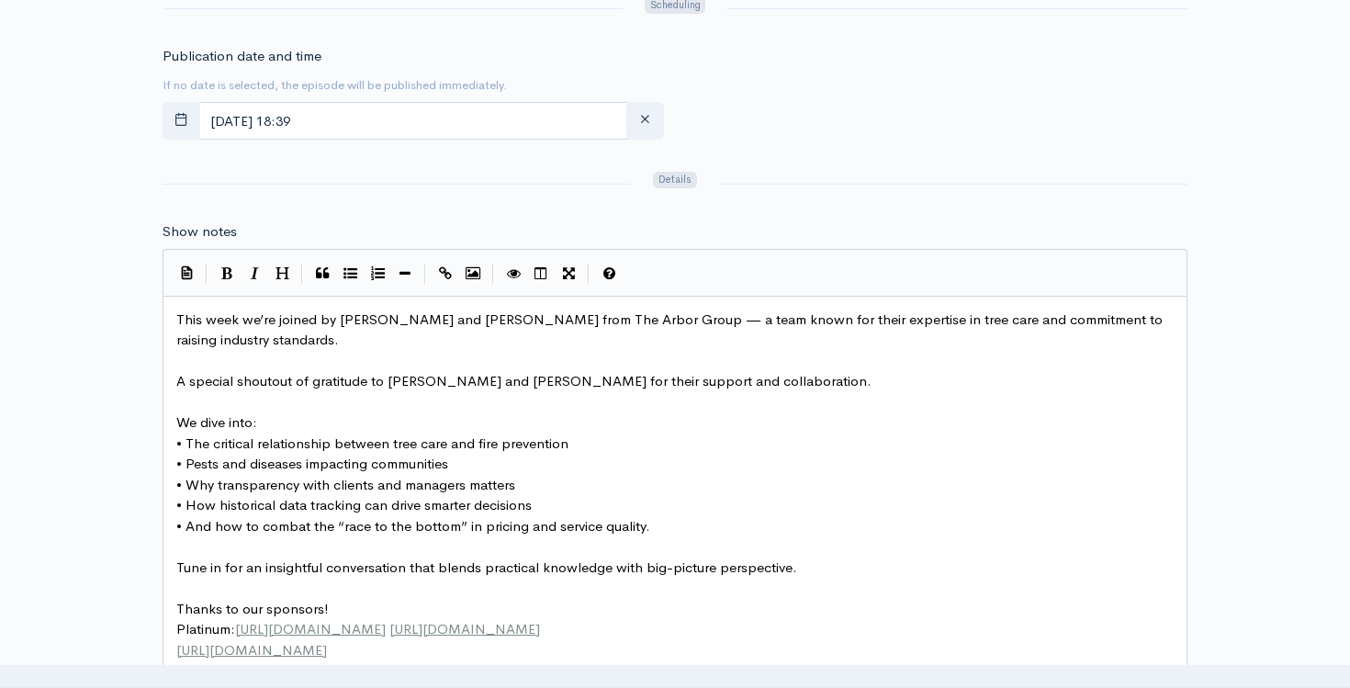
scroll to position [6, 0]
type textarea "— a team known for their expertise in tree care and commitment to raising indus…"
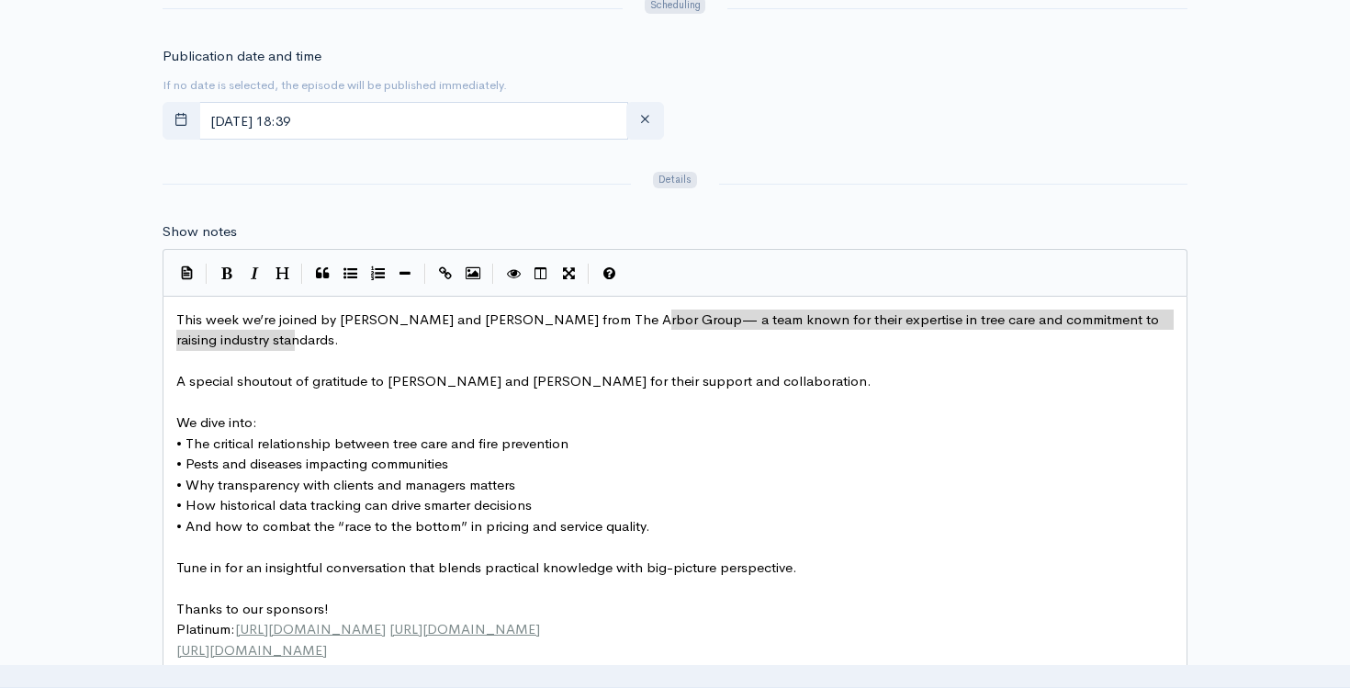
scroll to position [1015, 0]
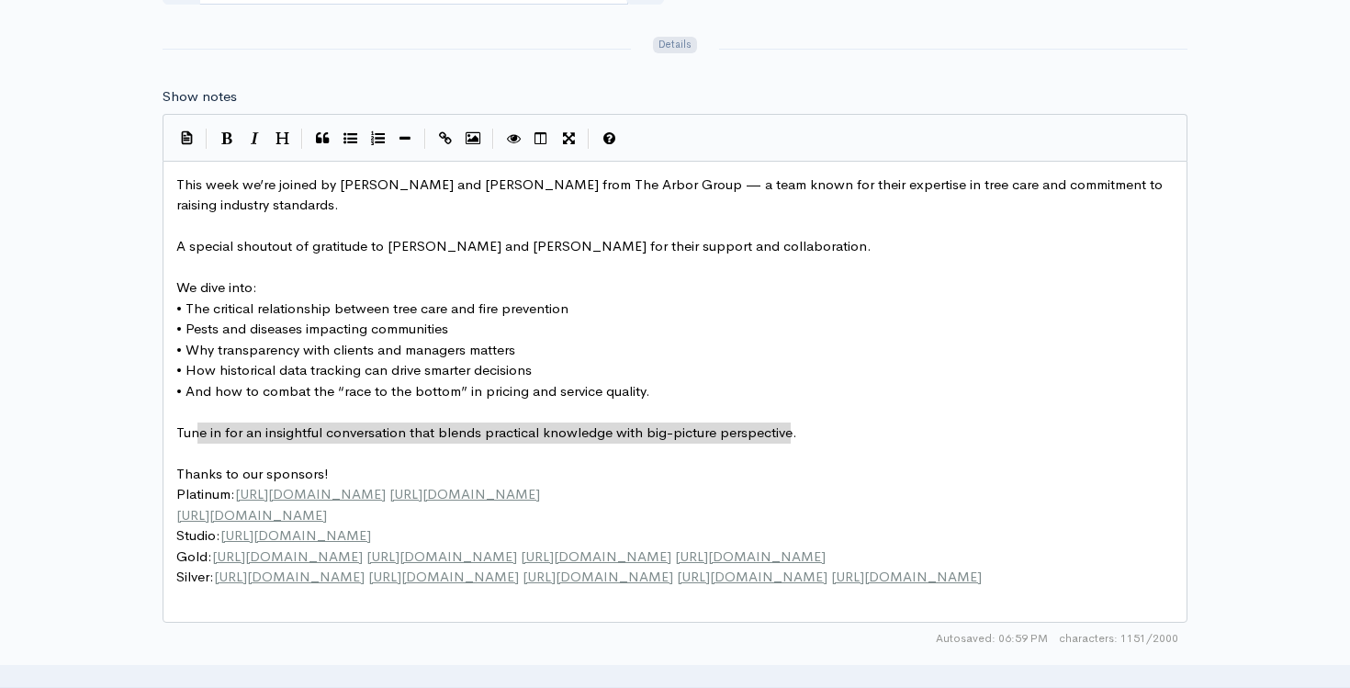
type textarea "Tune in for an insightful conversation that blends practical knowledge with big…"
drag, startPoint x: 802, startPoint y: 433, endPoint x: 175, endPoint y: 432, distance: 626.2
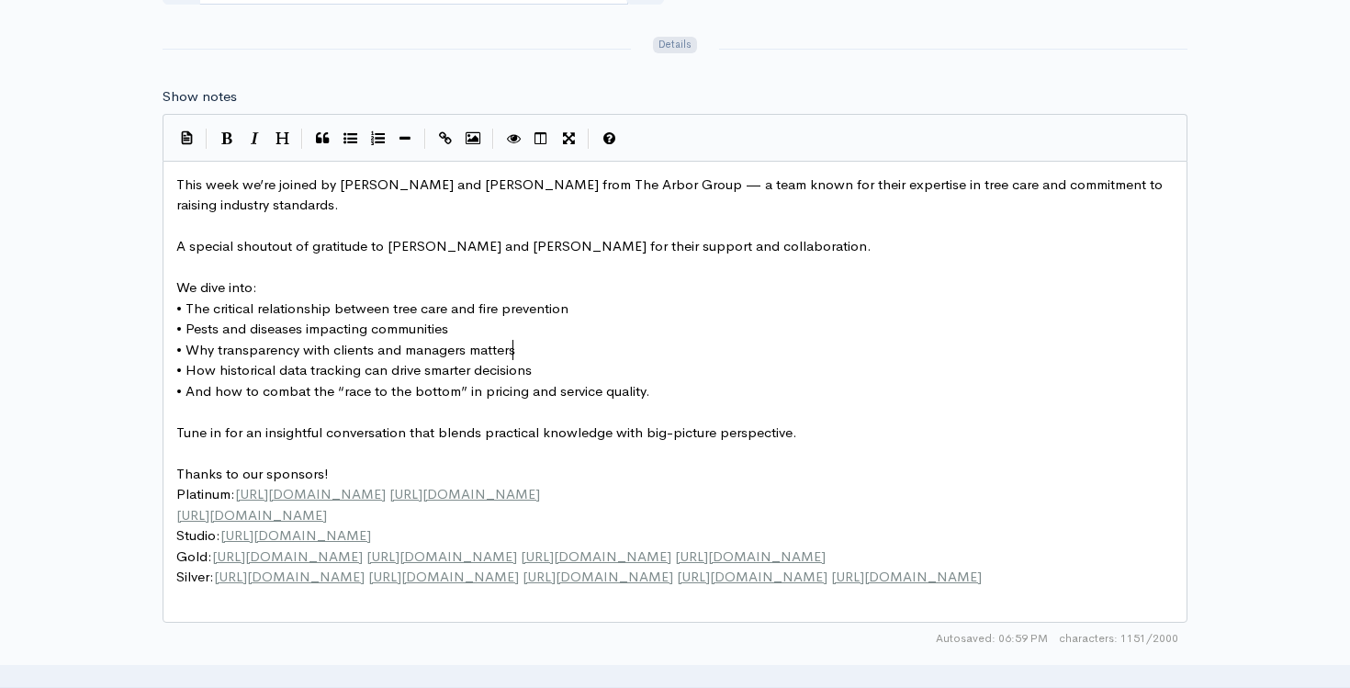
click at [672, 353] on pre "• Why transparency with clients and managers matters" at bounding box center [675, 350] width 1004 height 21
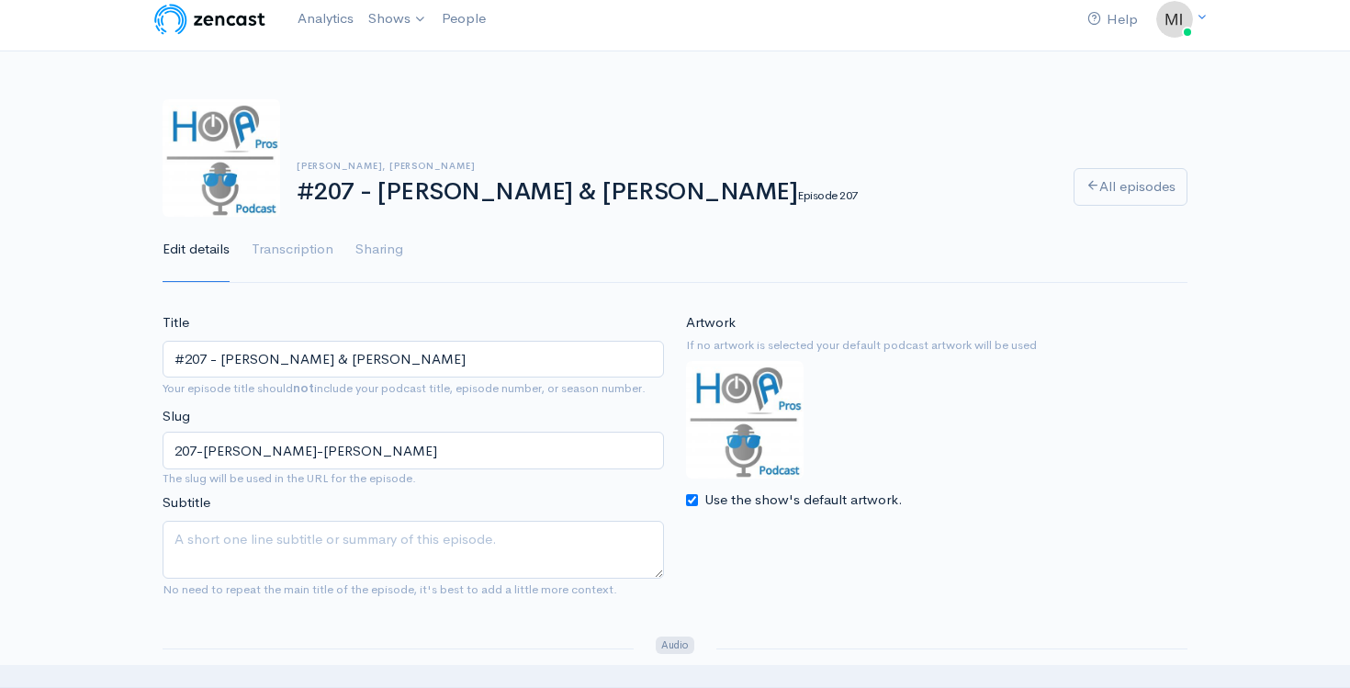
scroll to position [0, 0]
